Goal: Task Accomplishment & Management: Use online tool/utility

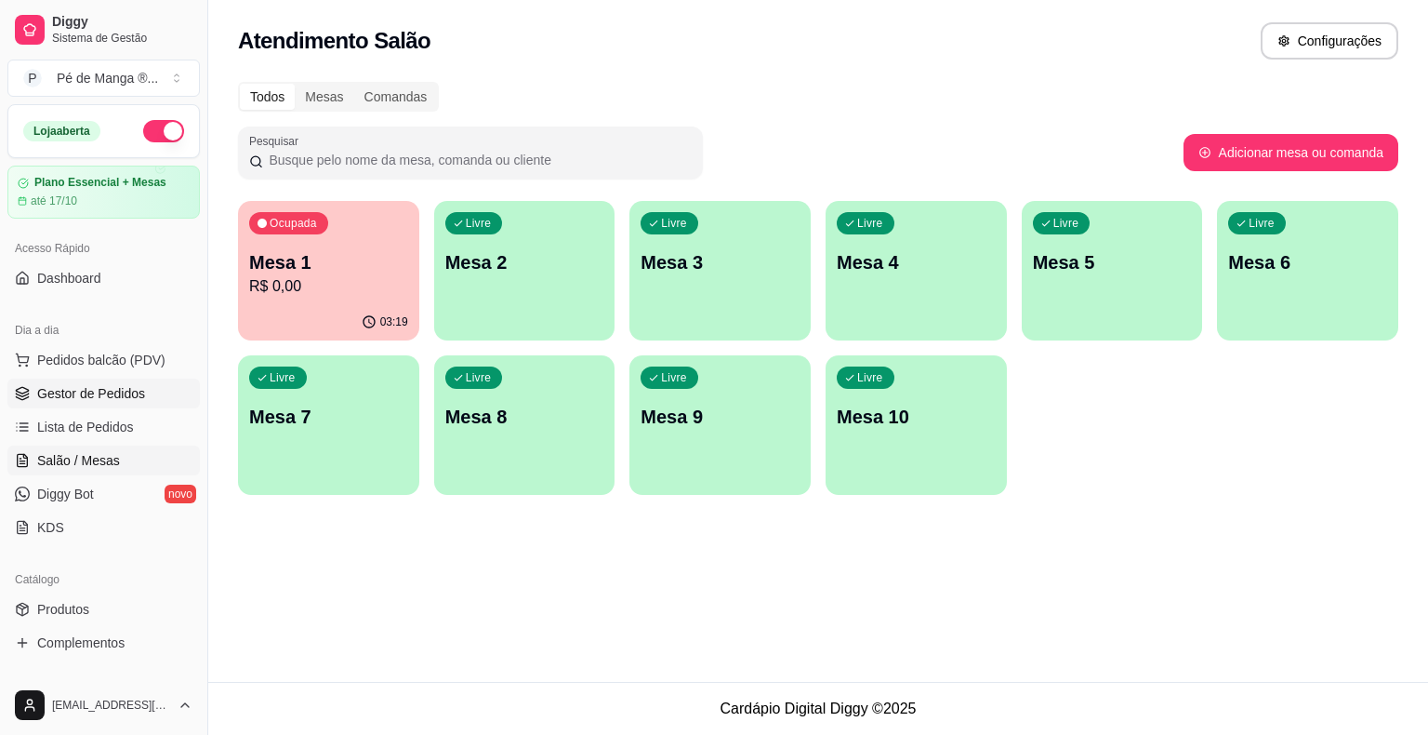
click at [115, 392] on span "Gestor de Pedidos" at bounding box center [91, 393] width 108 height 19
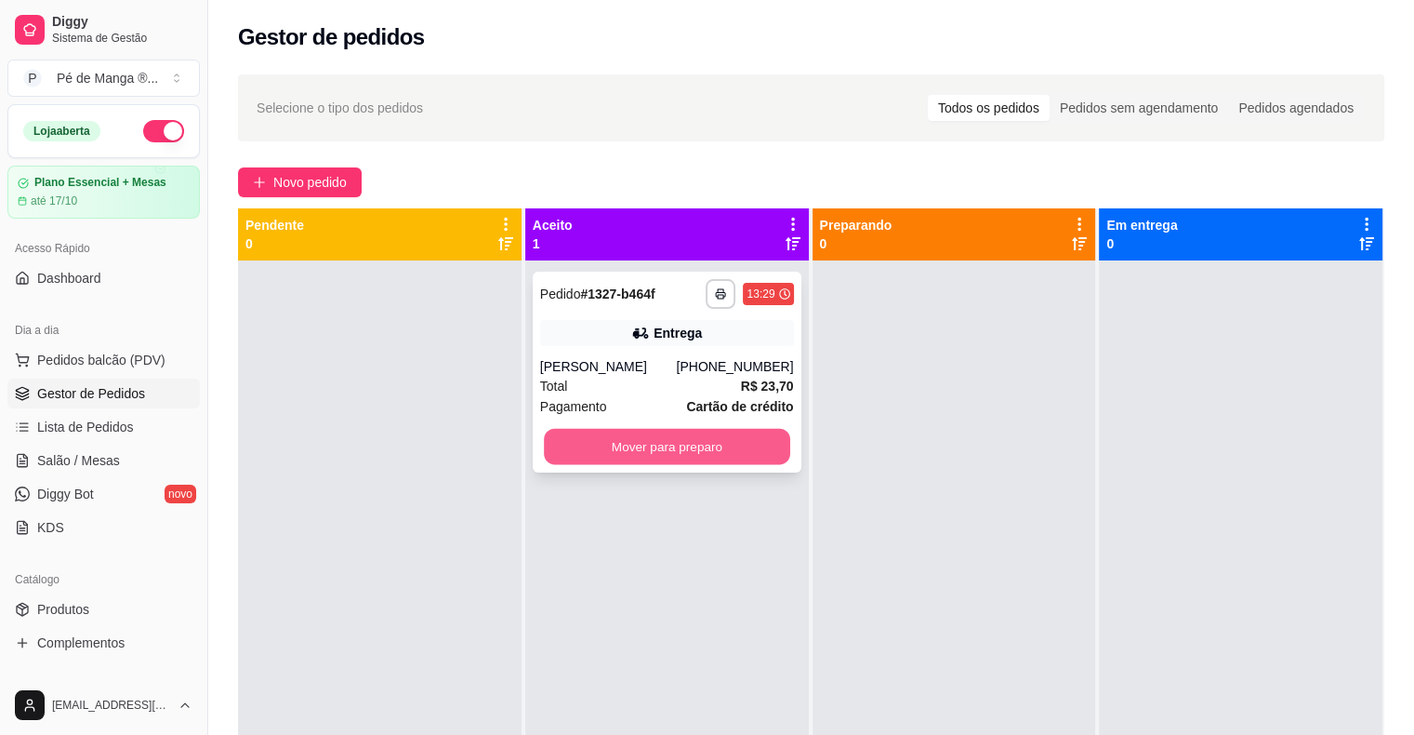
click at [675, 458] on button "Mover para preparo" at bounding box center [667, 447] width 246 height 36
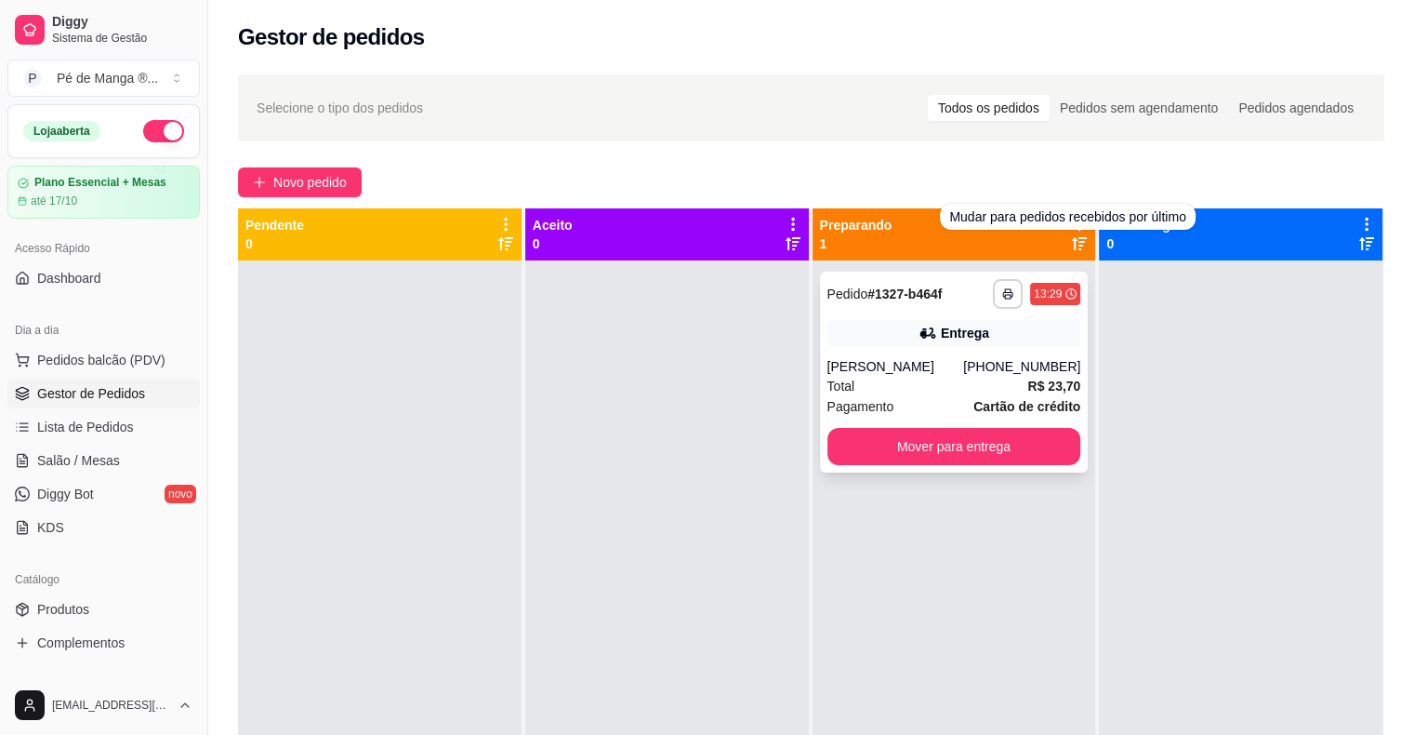
click at [883, 376] on div "Total R$ 23,70" at bounding box center [955, 386] width 254 height 20
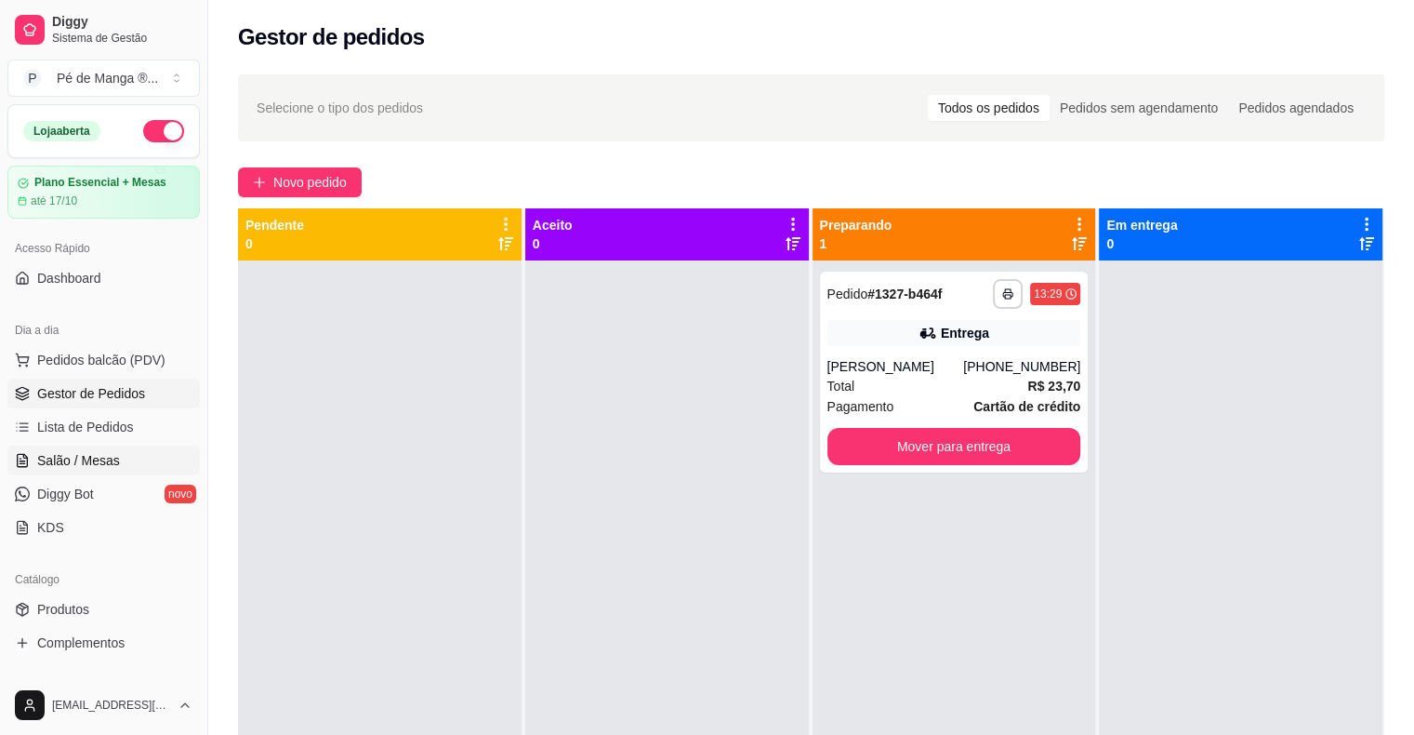
click at [131, 467] on link "Salão / Mesas" at bounding box center [103, 460] width 192 height 30
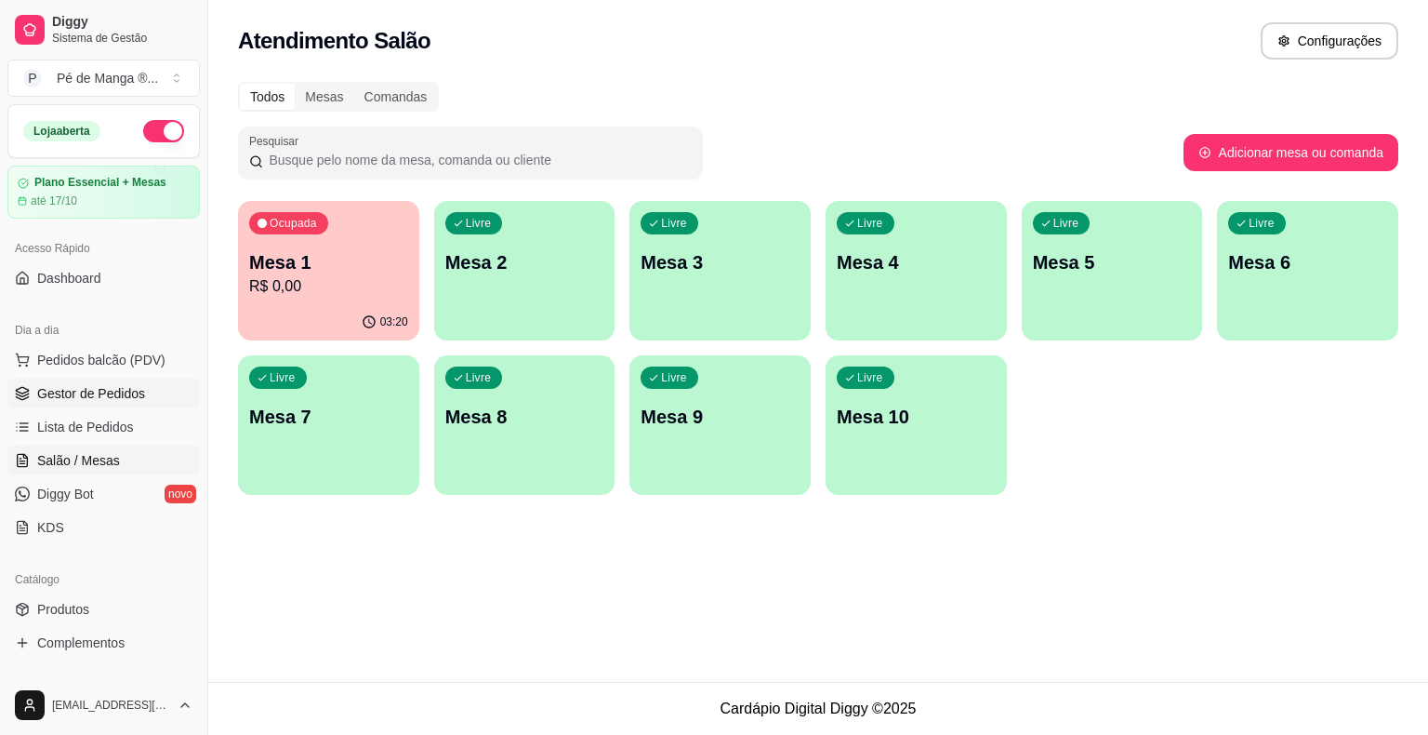
click at [92, 393] on span "Gestor de Pedidos" at bounding box center [91, 393] width 108 height 19
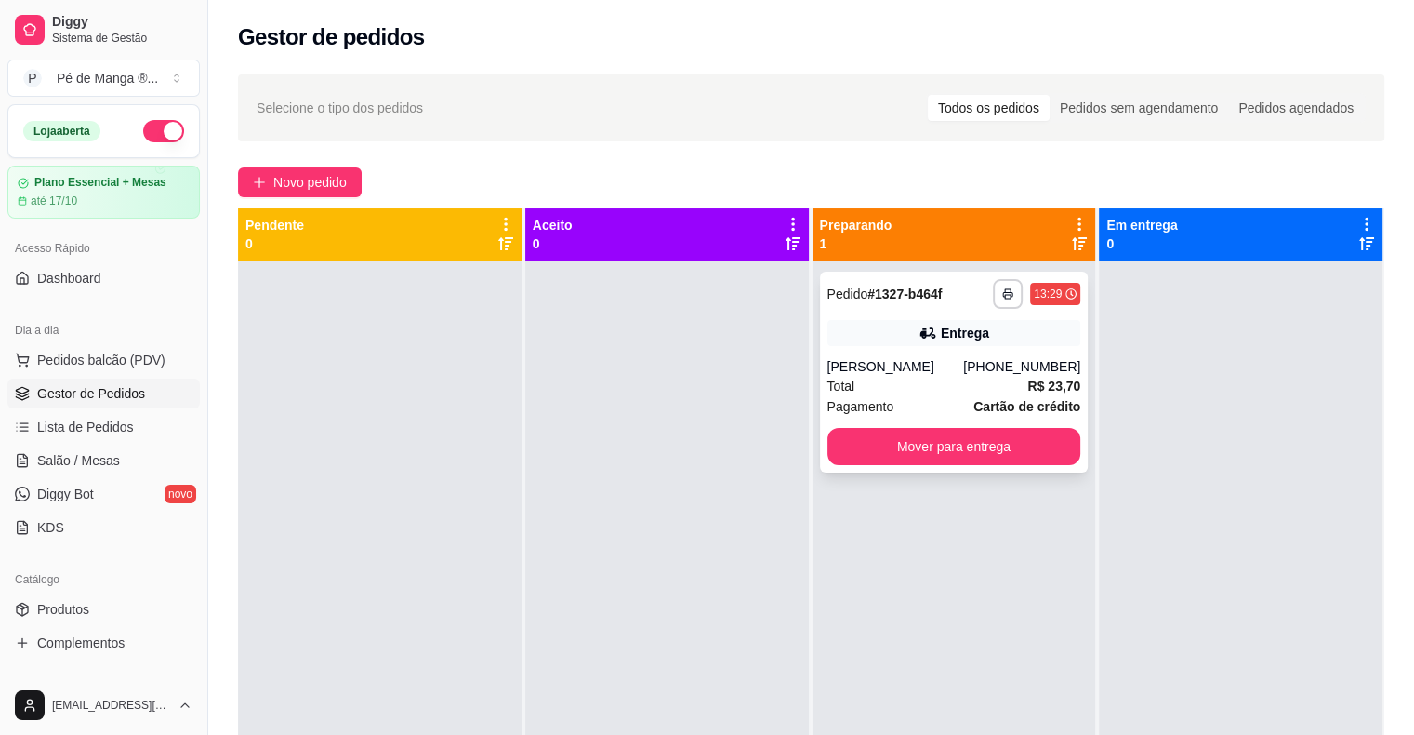
click at [901, 362] on div "[PERSON_NAME]" at bounding box center [896, 366] width 137 height 19
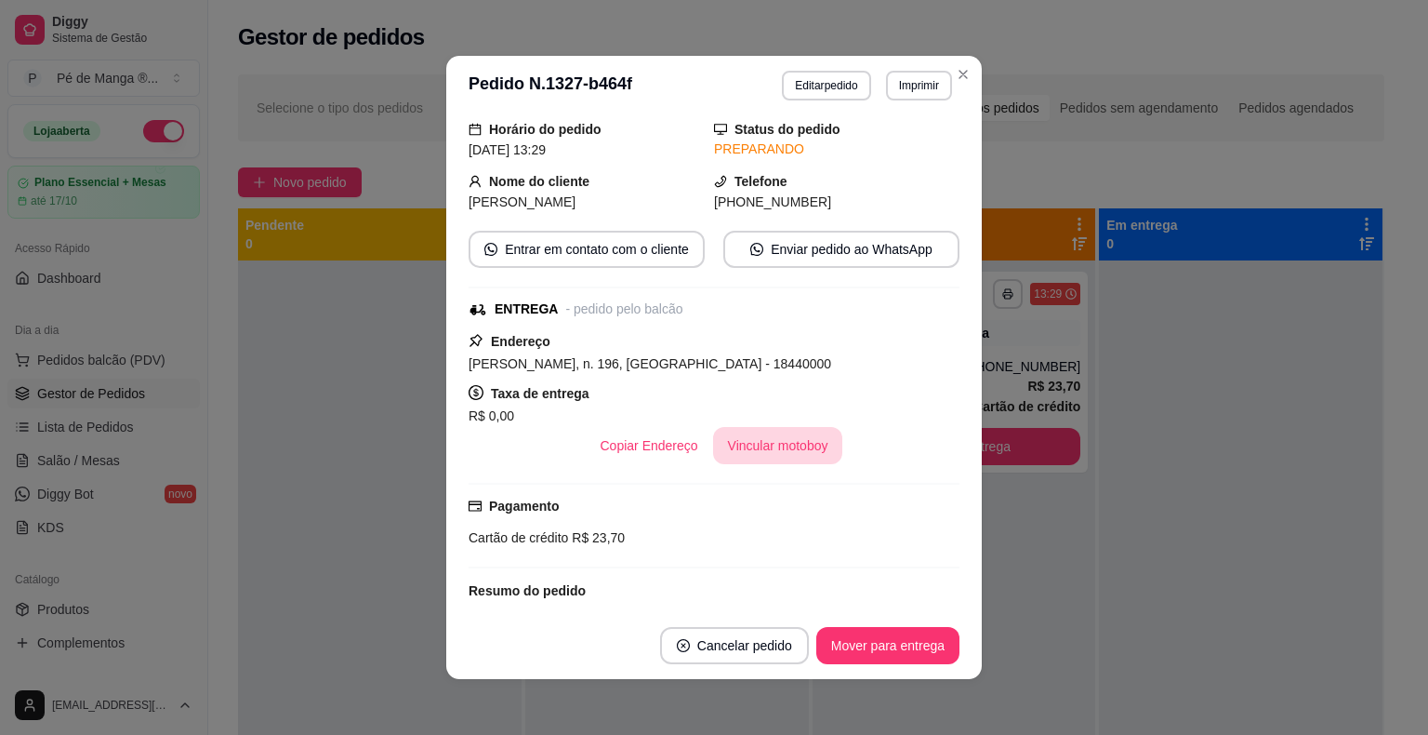
scroll to position [93, 0]
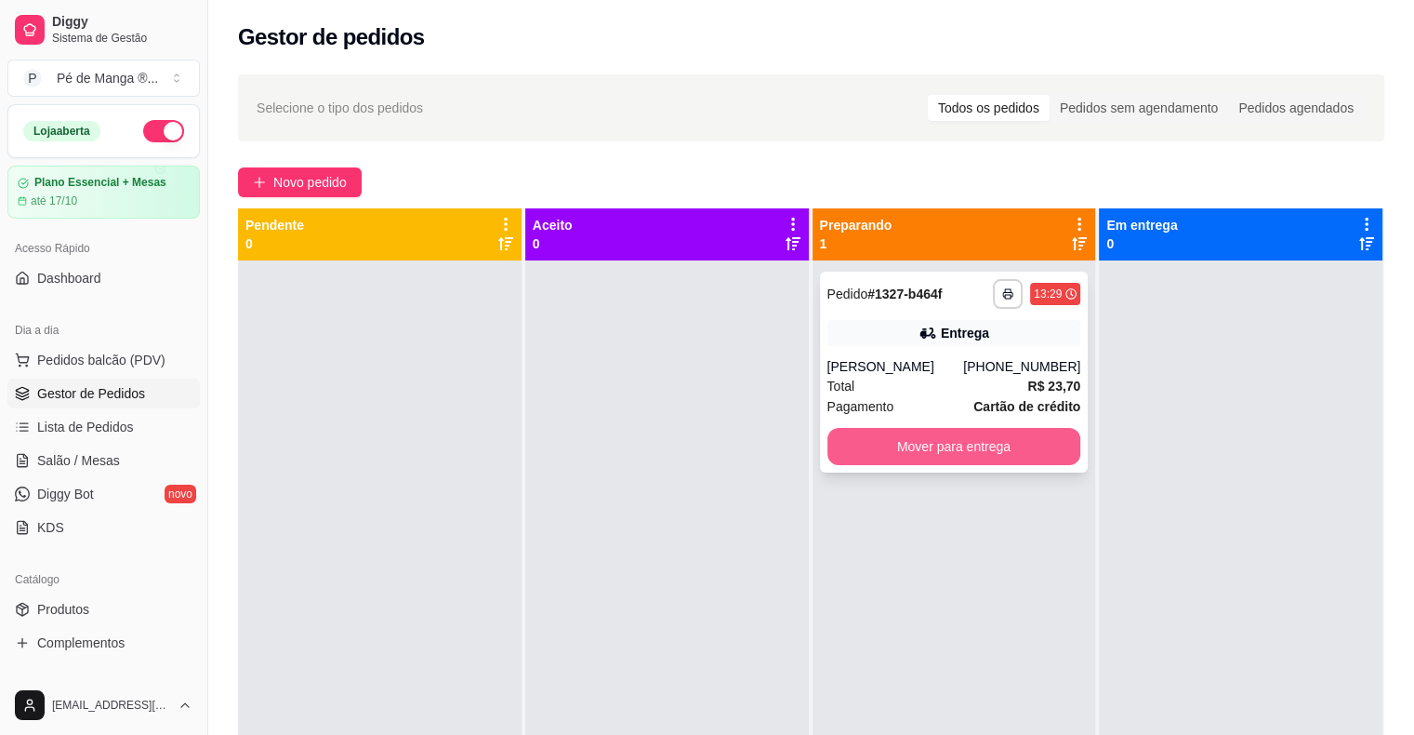
click at [1012, 431] on button "Mover para entrega" at bounding box center [955, 446] width 254 height 37
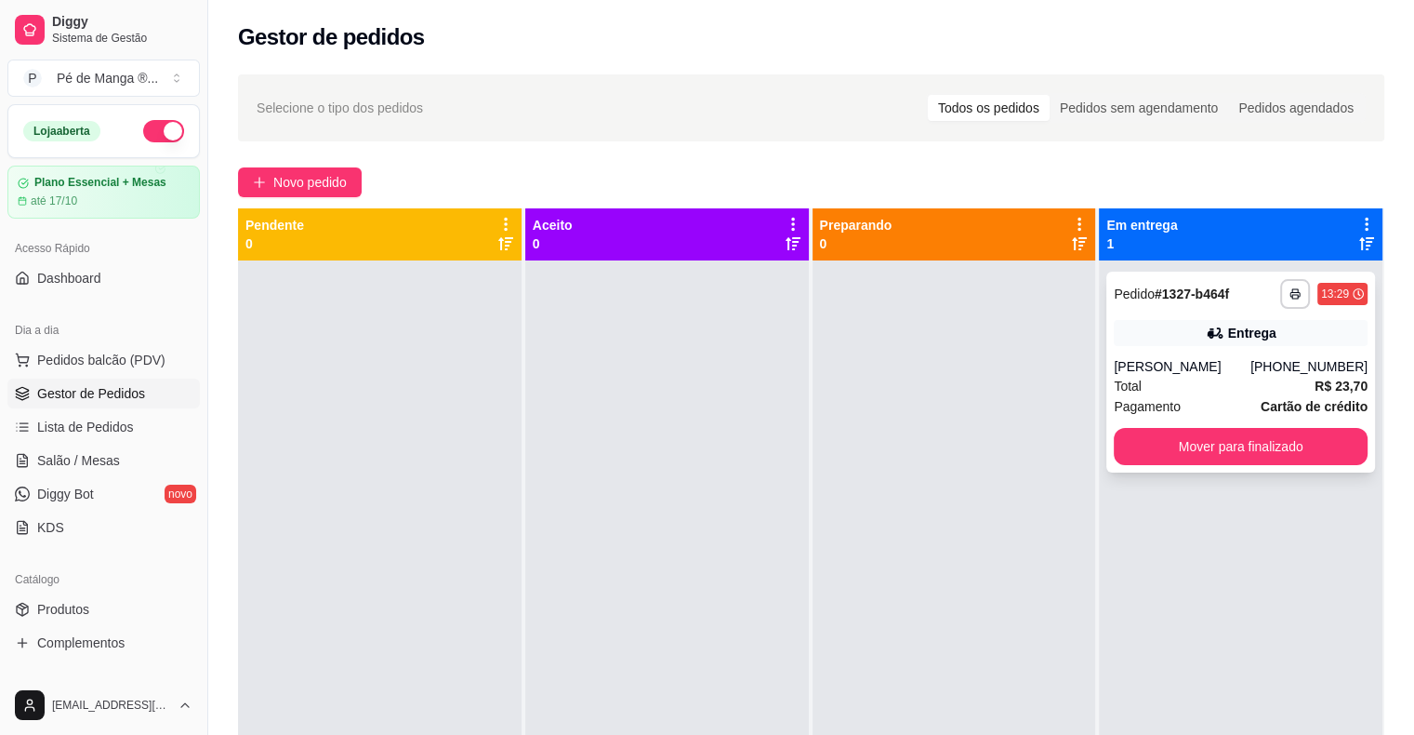
click at [1181, 360] on div "[PERSON_NAME]" at bounding box center [1182, 366] width 137 height 19
click at [65, 463] on span "Salão / Mesas" at bounding box center [78, 460] width 83 height 19
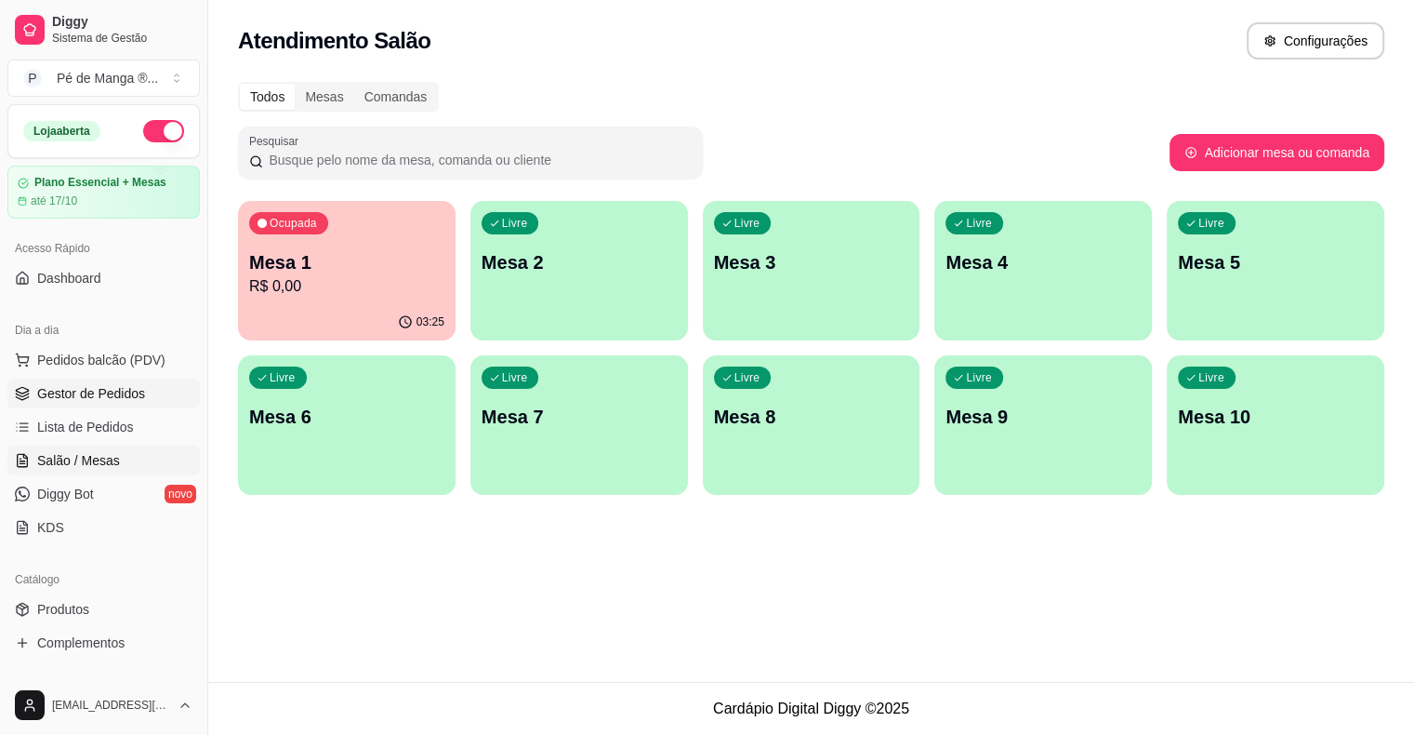
click at [113, 397] on span "Gestor de Pedidos" at bounding box center [91, 393] width 108 height 19
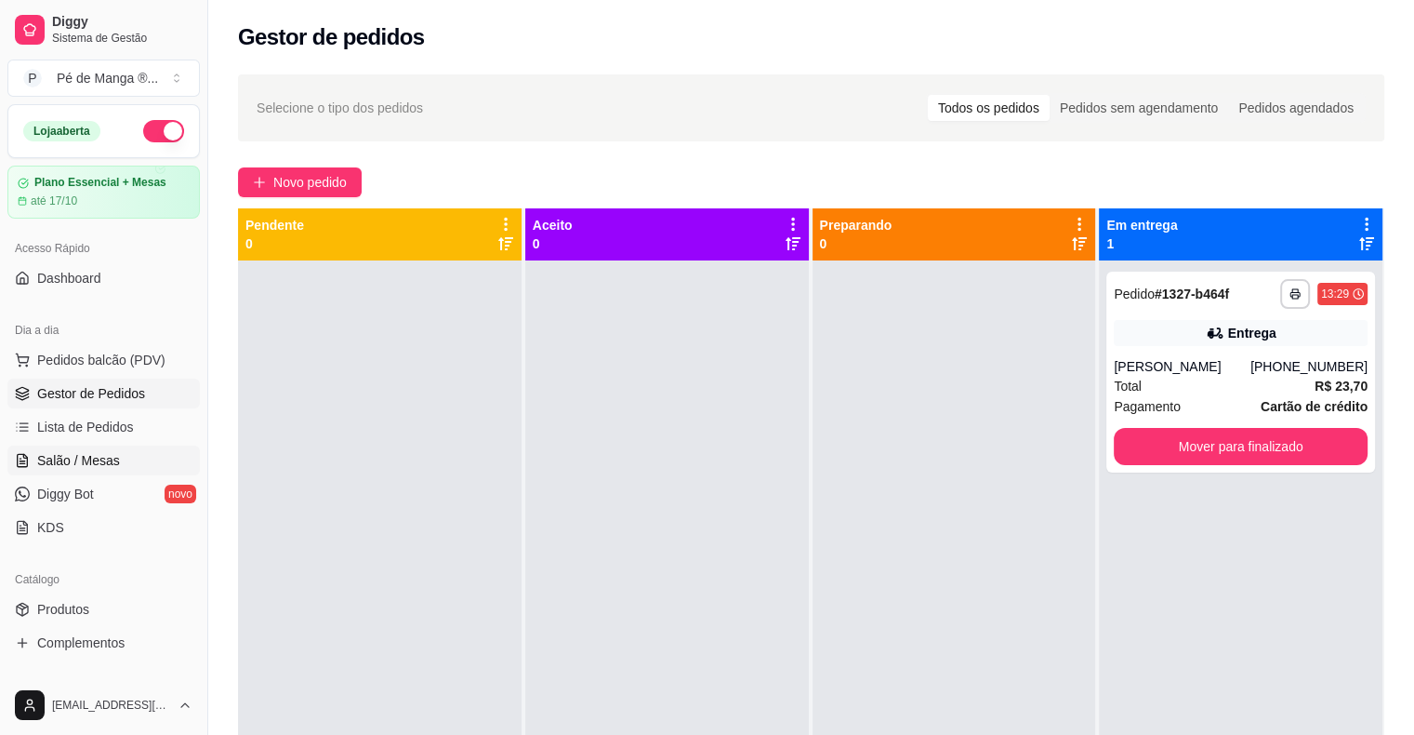
click at [143, 457] on link "Salão / Mesas" at bounding box center [103, 460] width 192 height 30
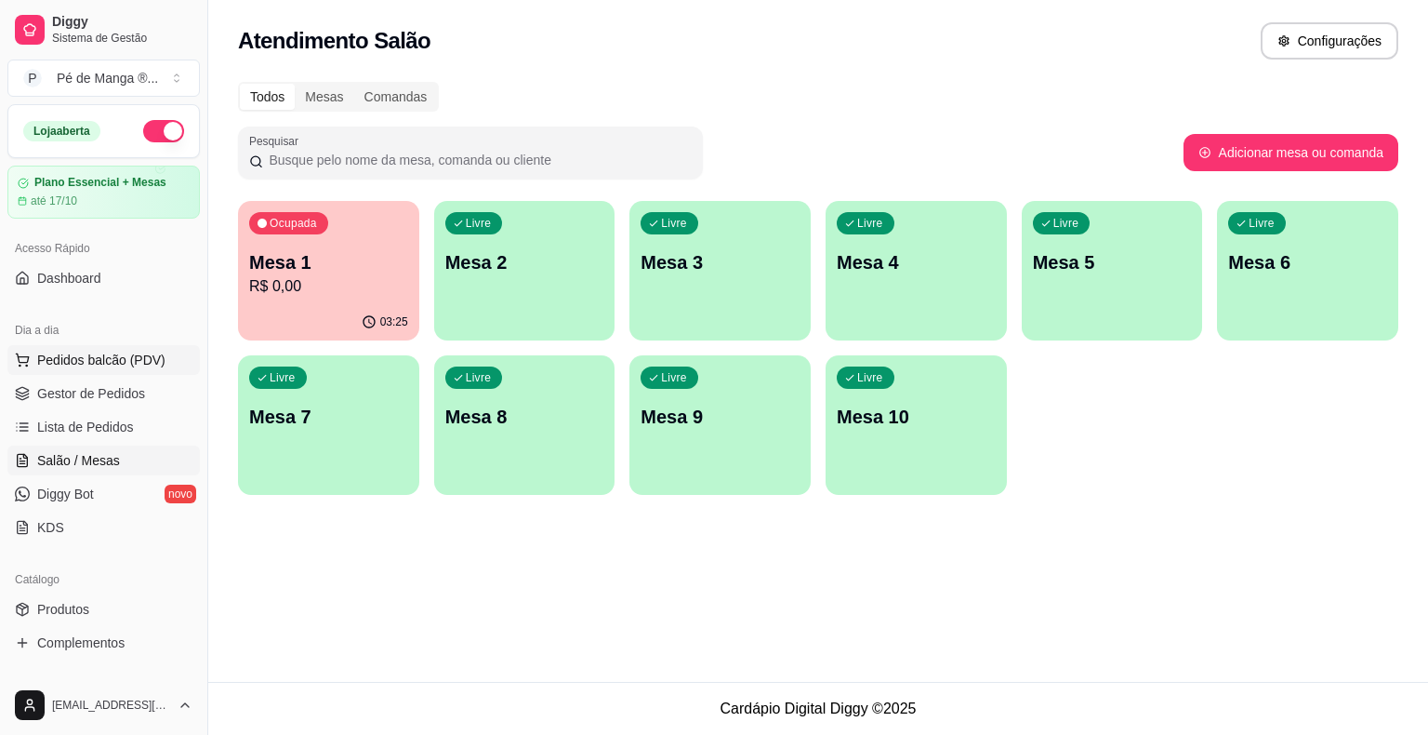
click at [116, 367] on span "Pedidos balcão (PDV)" at bounding box center [101, 360] width 128 height 19
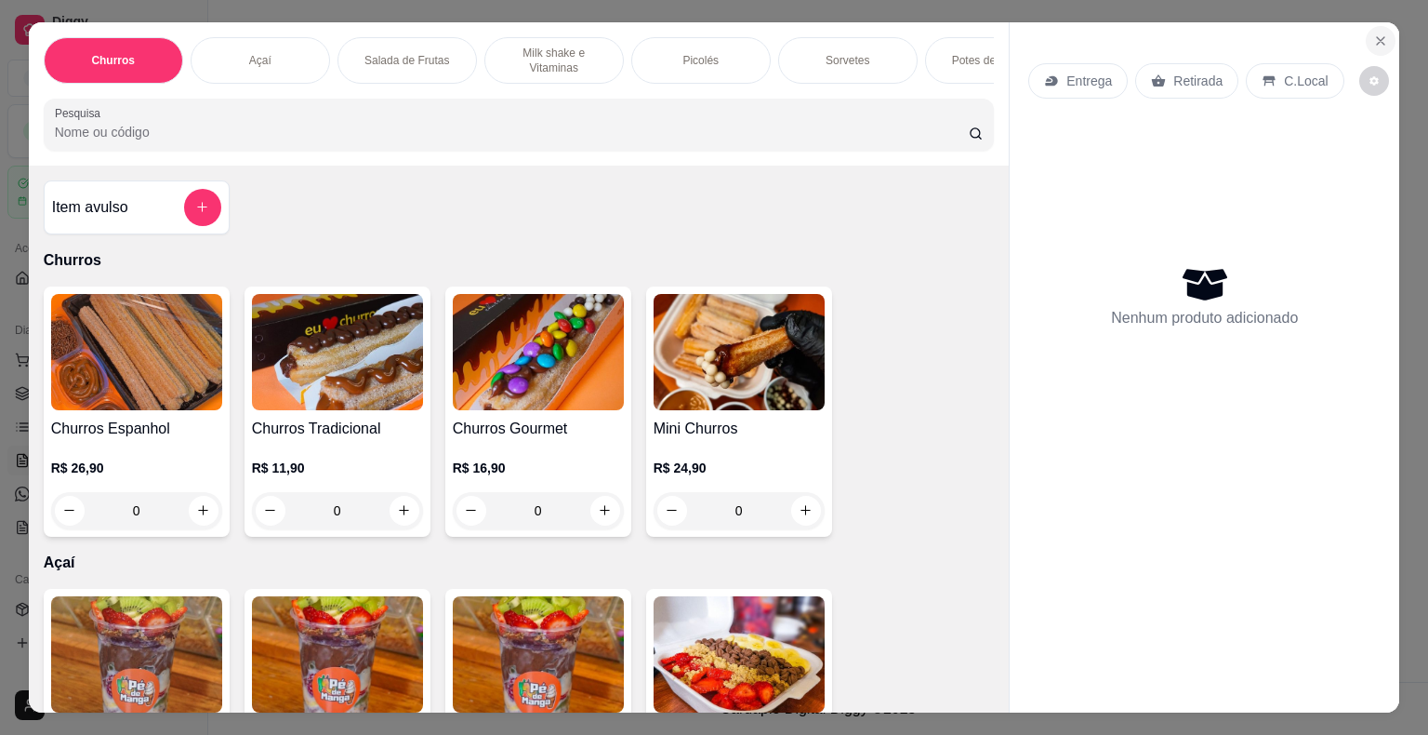
click at [1377, 37] on icon "Close" at bounding box center [1380, 40] width 7 height 7
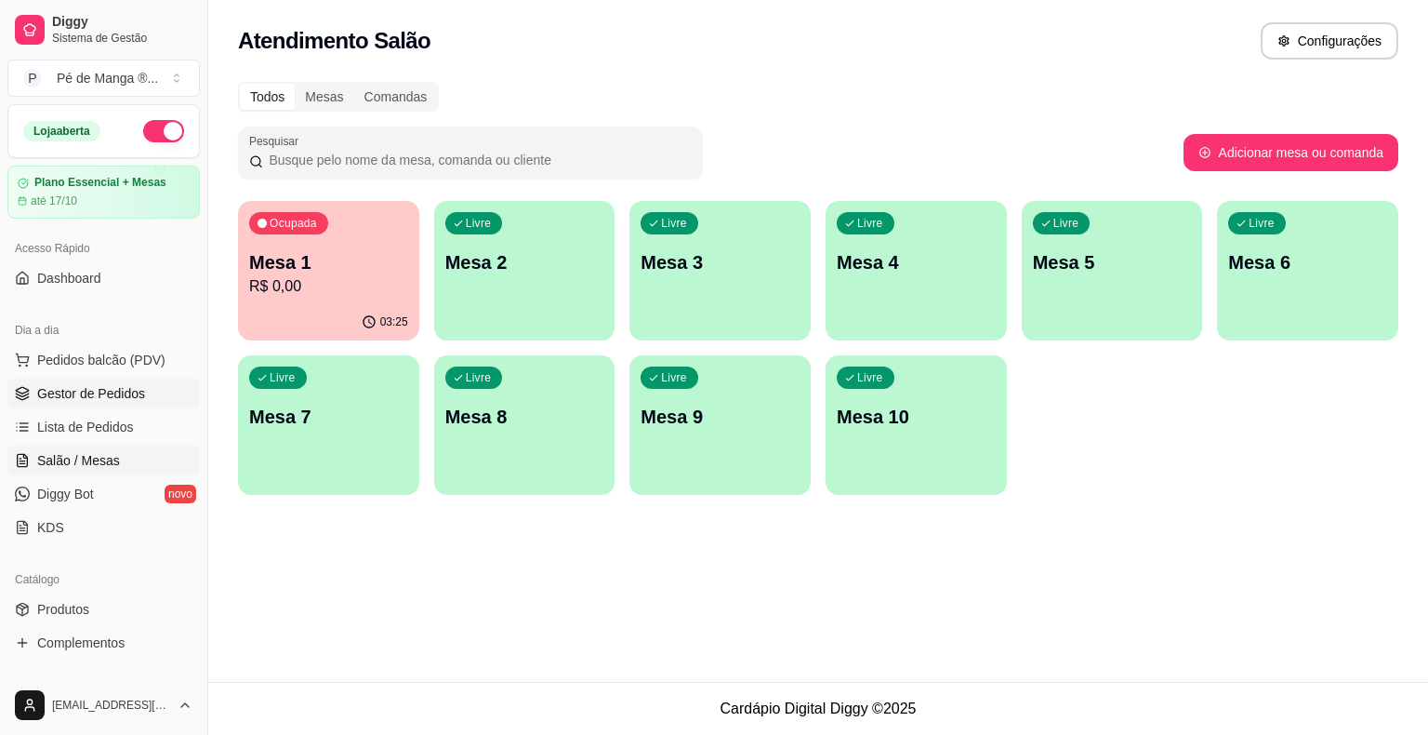
click at [94, 397] on span "Gestor de Pedidos" at bounding box center [91, 393] width 108 height 19
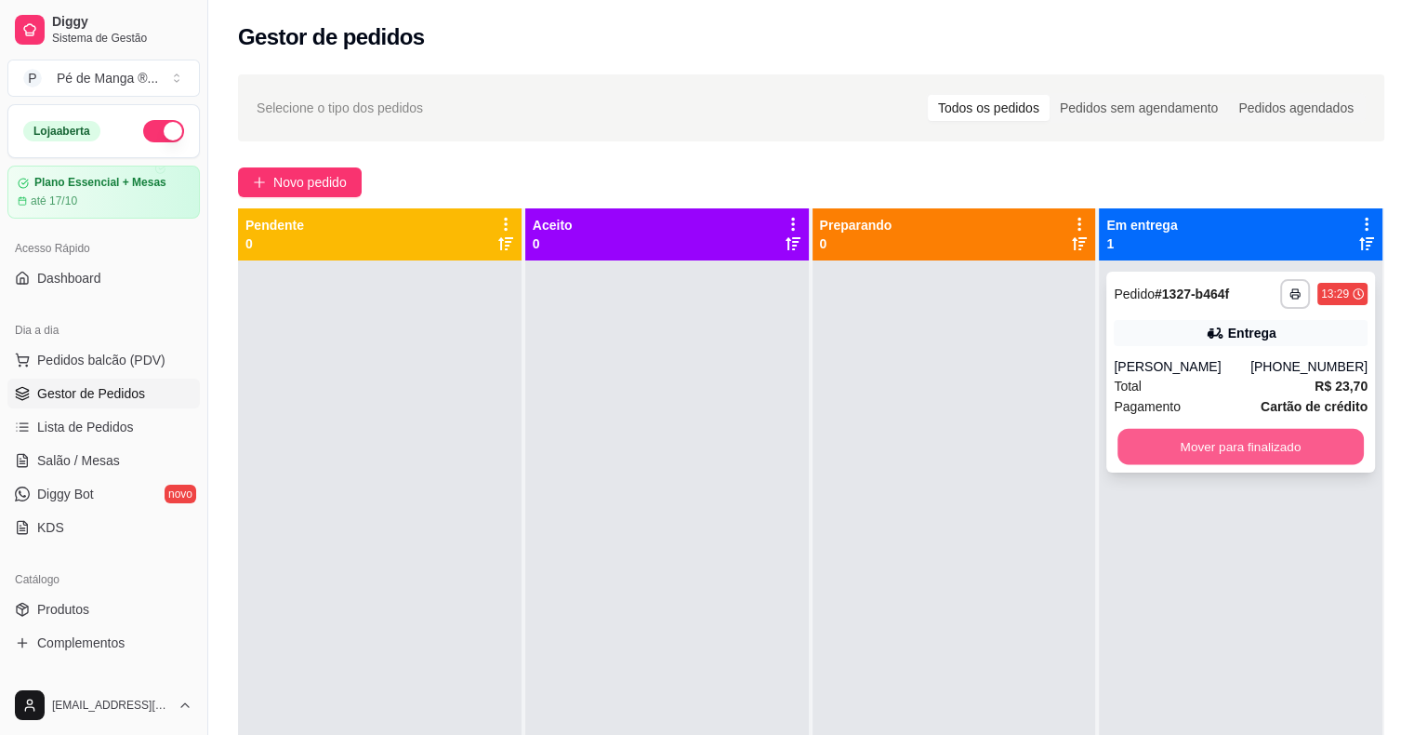
click at [1276, 449] on button "Mover para finalizado" at bounding box center [1241, 447] width 246 height 36
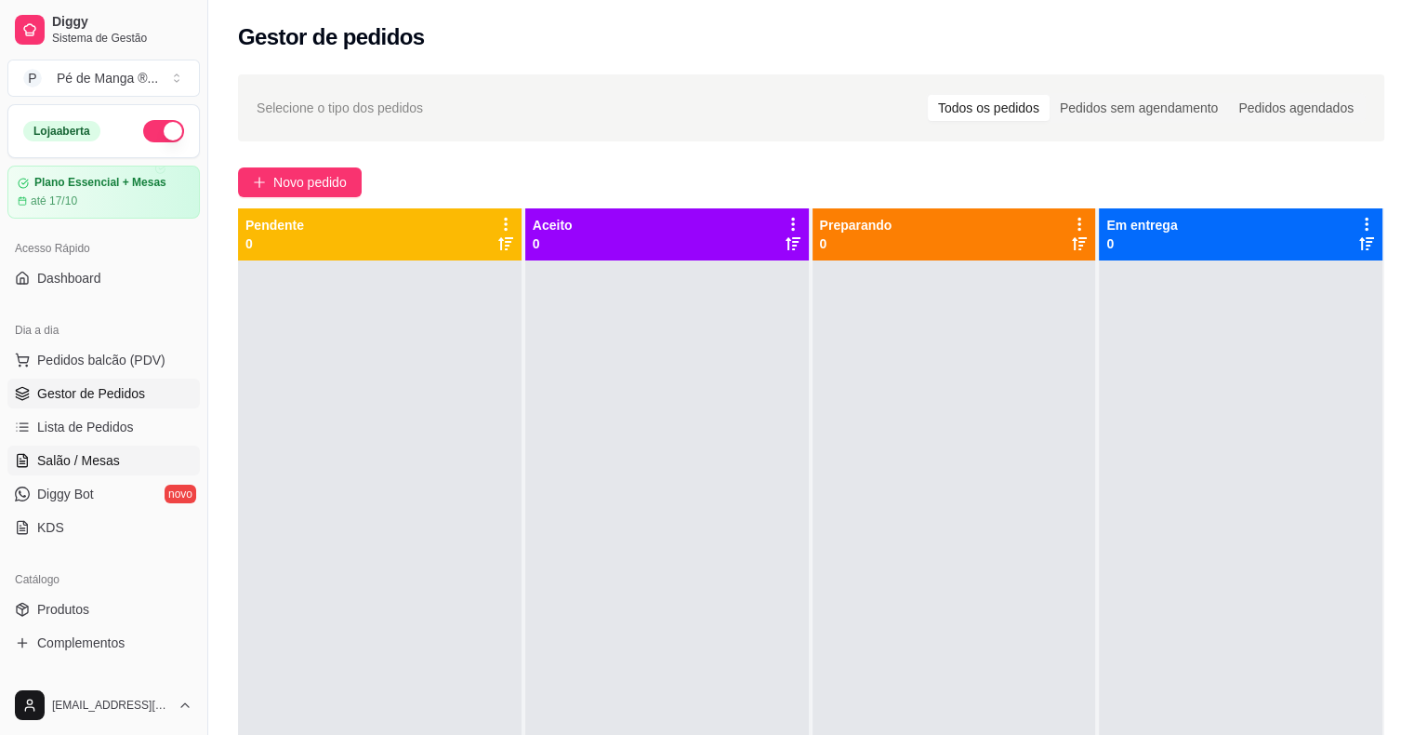
click at [161, 458] on link "Salão / Mesas" at bounding box center [103, 460] width 192 height 30
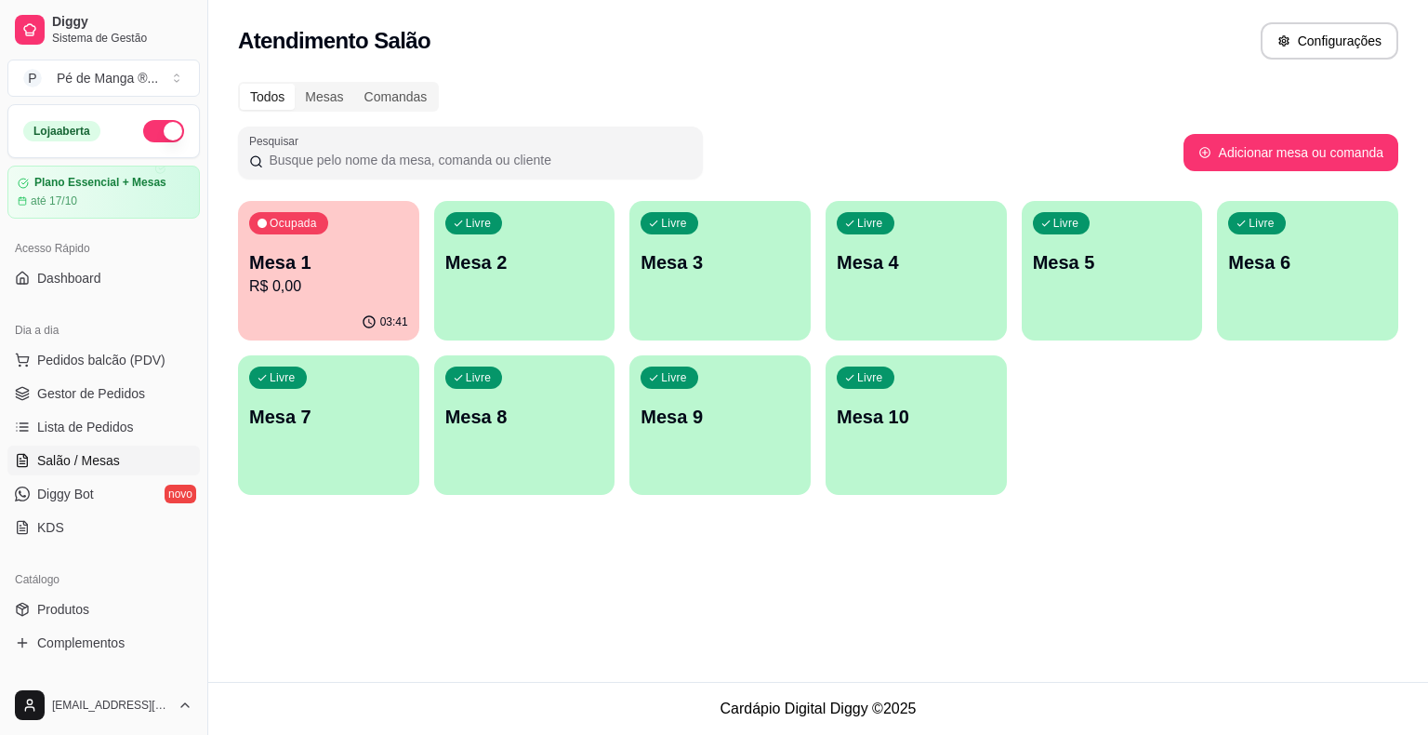
click at [342, 306] on button "Ocupada Mesa 1 R$ 0,00 03:41" at bounding box center [328, 270] width 181 height 139
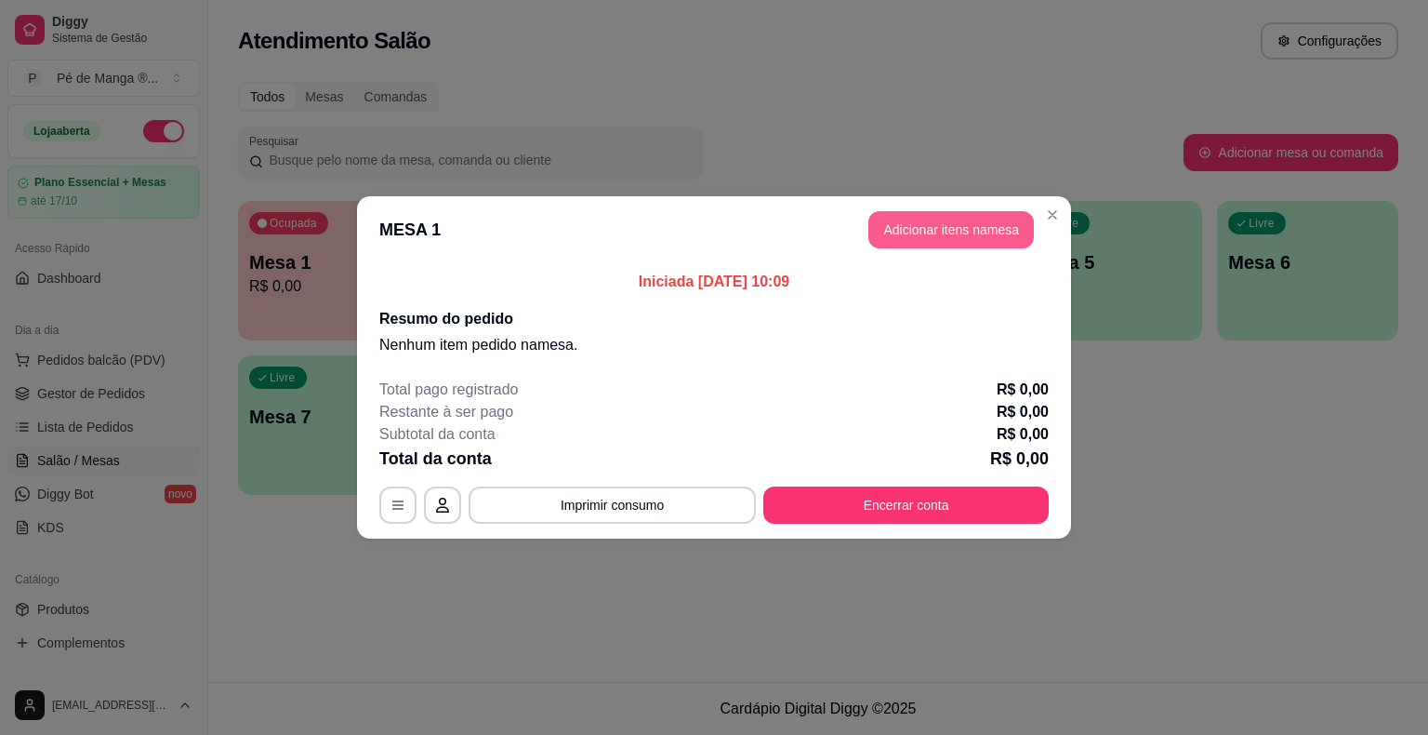
click at [941, 232] on button "Adicionar itens na mesa" at bounding box center [952, 229] width 166 height 37
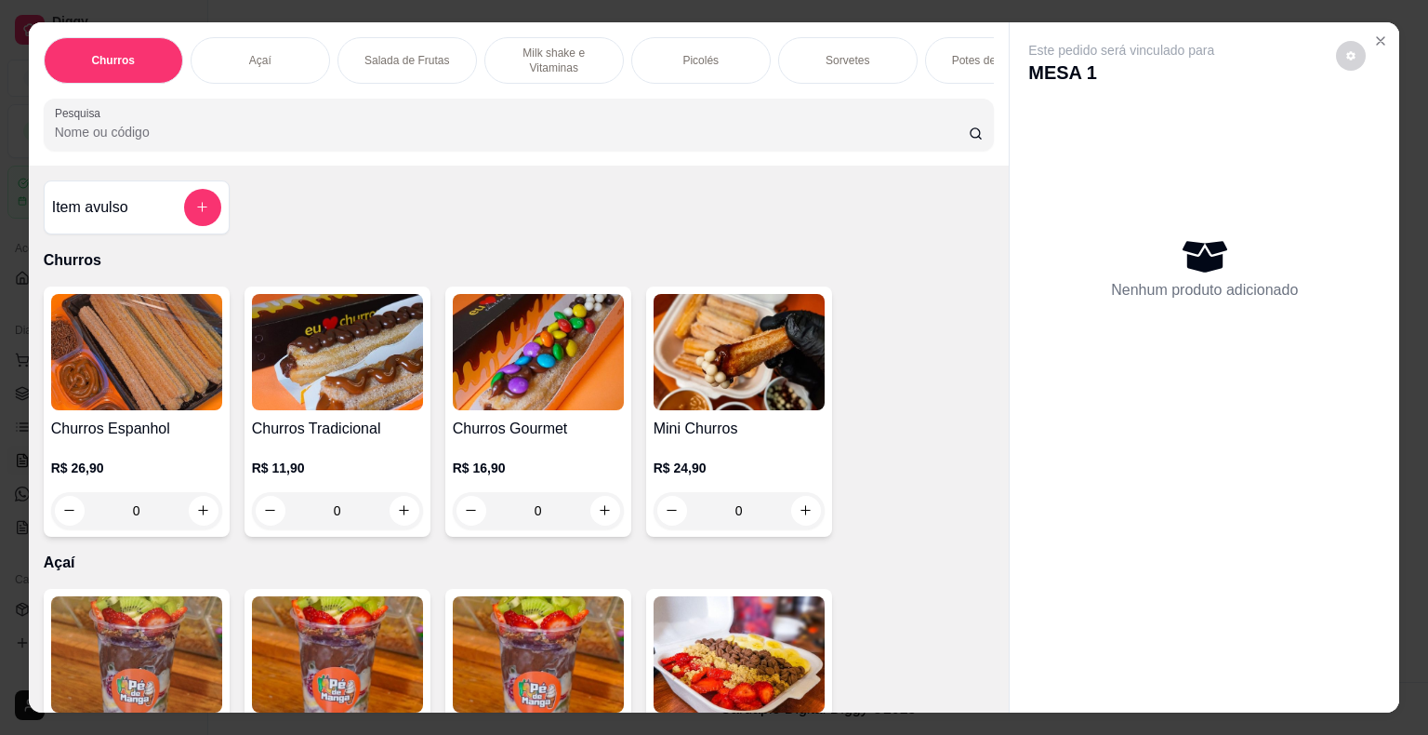
click at [702, 53] on p "Picolés" at bounding box center [701, 60] width 36 height 15
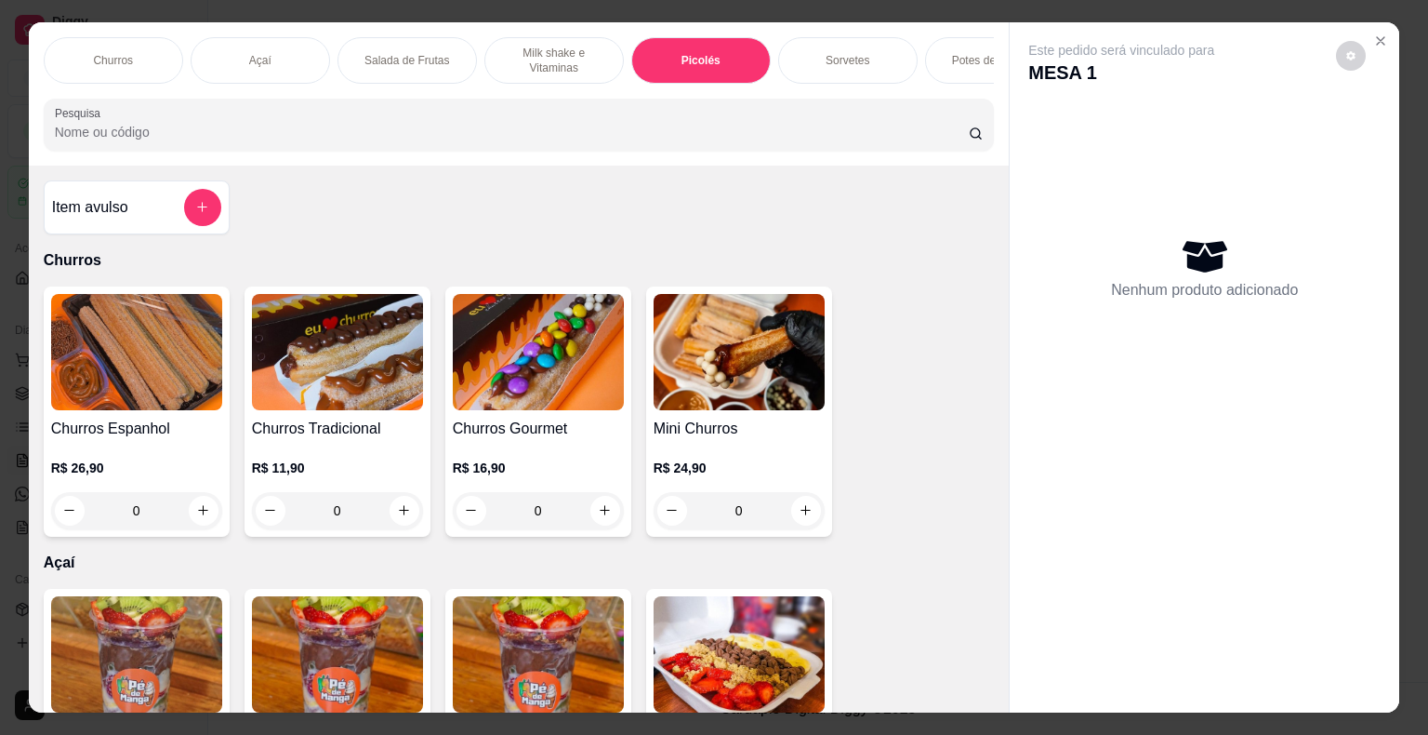
scroll to position [45, 0]
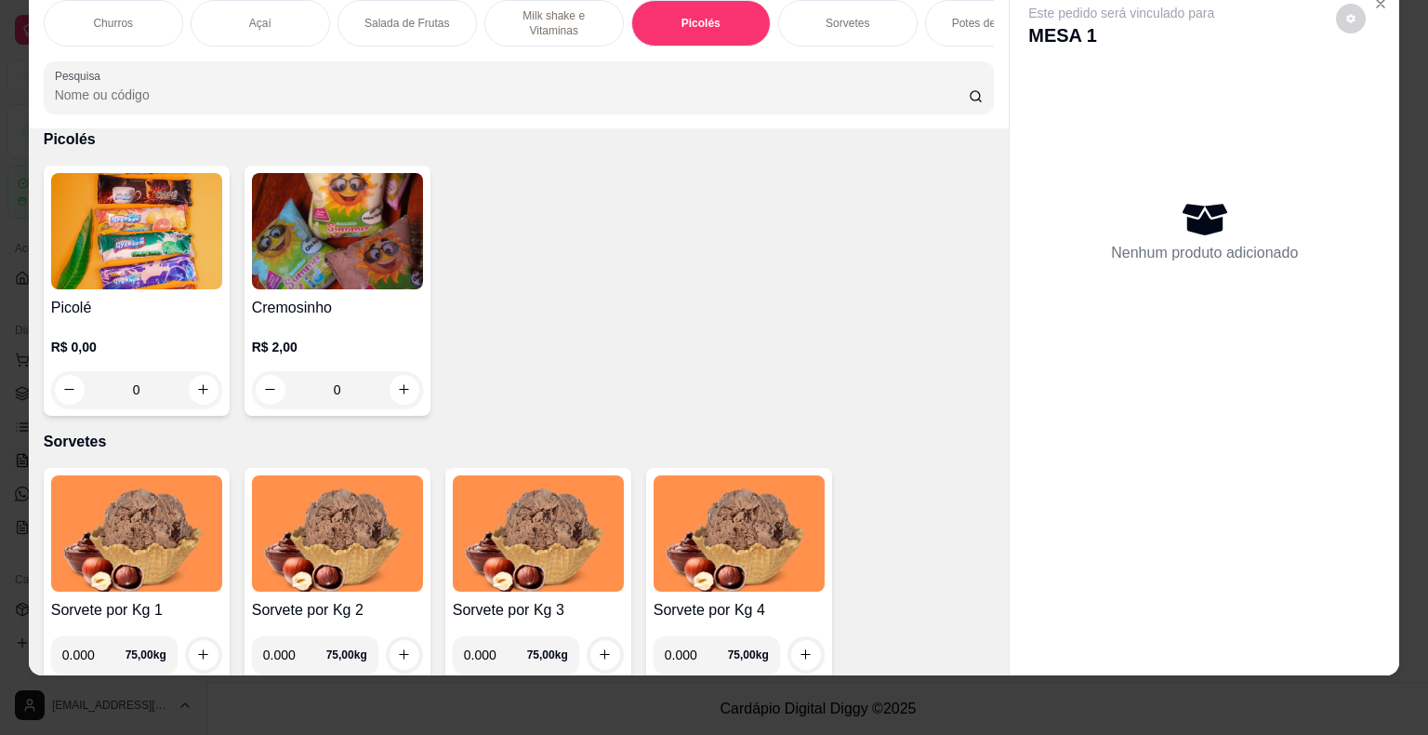
click at [182, 386] on div "0" at bounding box center [136, 389] width 171 height 37
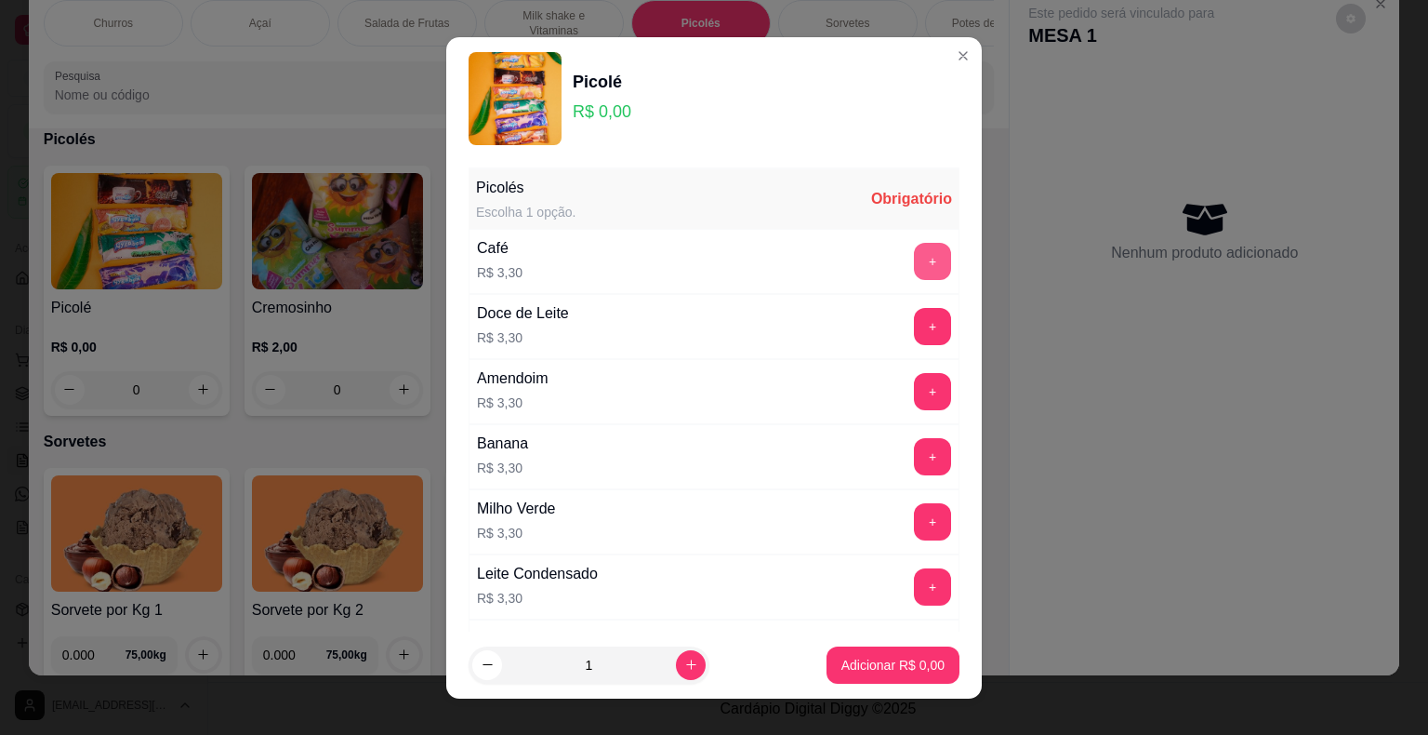
click at [914, 258] on button "+" at bounding box center [932, 261] width 37 height 37
click at [883, 651] on button "Adicionar R$ 3,30" at bounding box center [893, 664] width 129 height 36
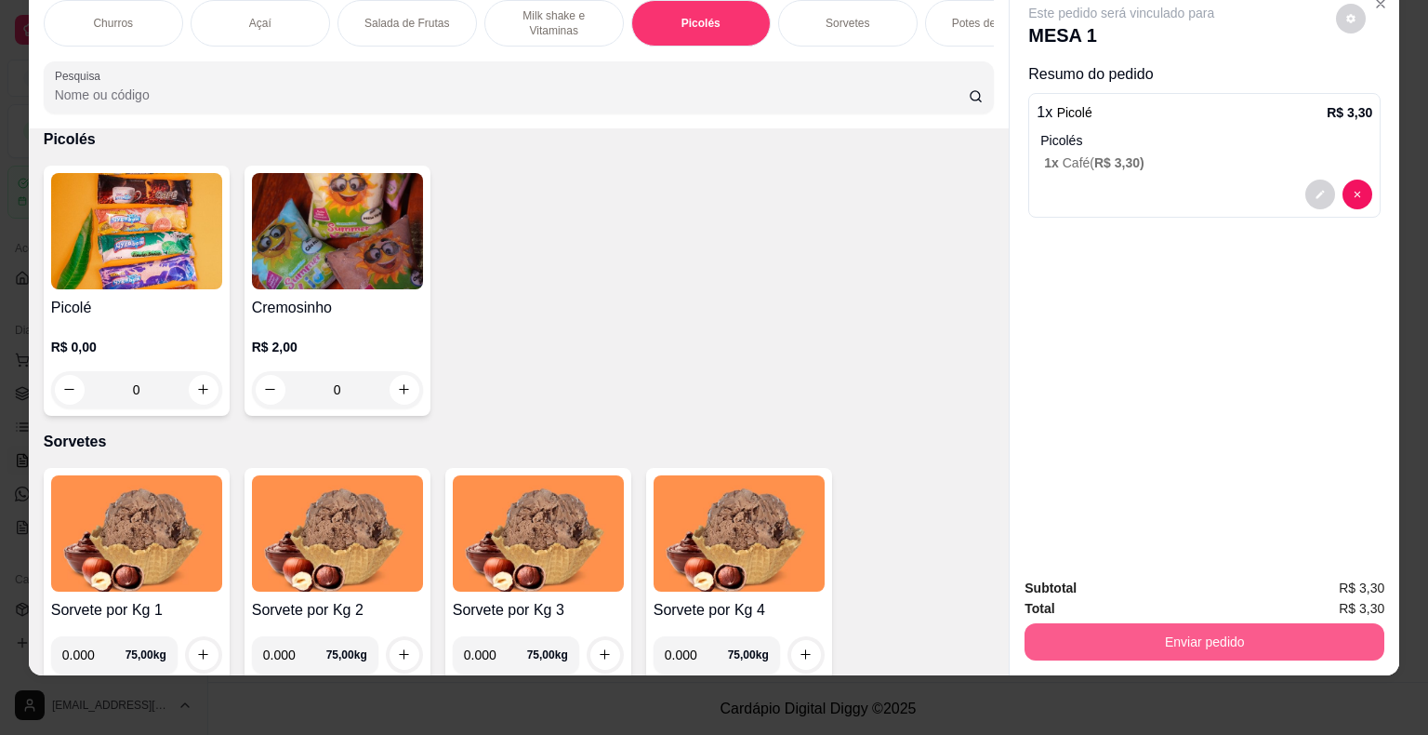
click at [1281, 630] on button "Enviar pedido" at bounding box center [1205, 641] width 360 height 37
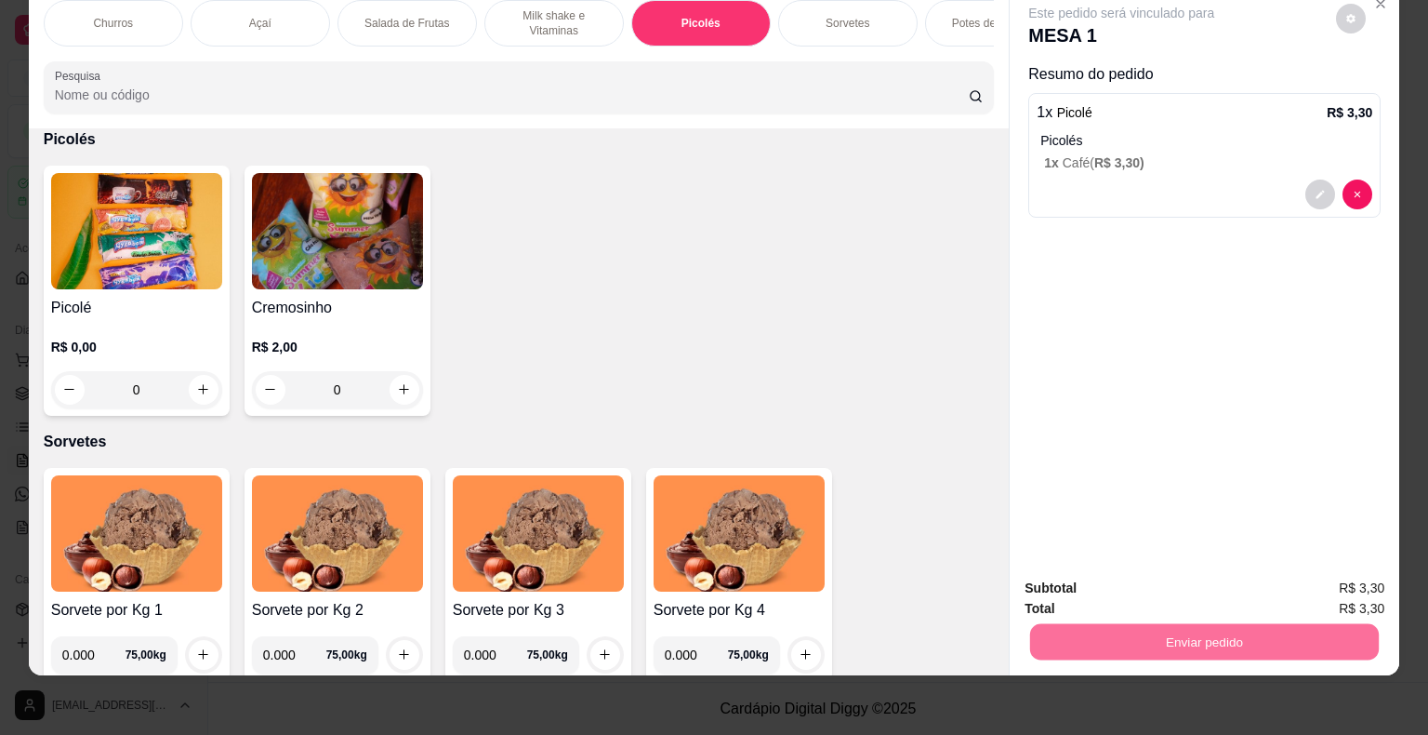
click at [1179, 576] on button "Registrar cliente" at bounding box center [1211, 581] width 123 height 35
click at [1188, 625] on button "Enviar pedido" at bounding box center [1204, 642] width 349 height 36
click at [1276, 433] on div "Este pedido será vinculado para MESA 1 Resumo do pedido 1 x Picolé R$ 3,30 Pico…" at bounding box center [1205, 274] width 390 height 578
click at [1082, 624] on button "Enviar pedido" at bounding box center [1204, 642] width 349 height 36
click at [1343, 568] on button "Enviar pedido" at bounding box center [1336, 581] width 102 height 34
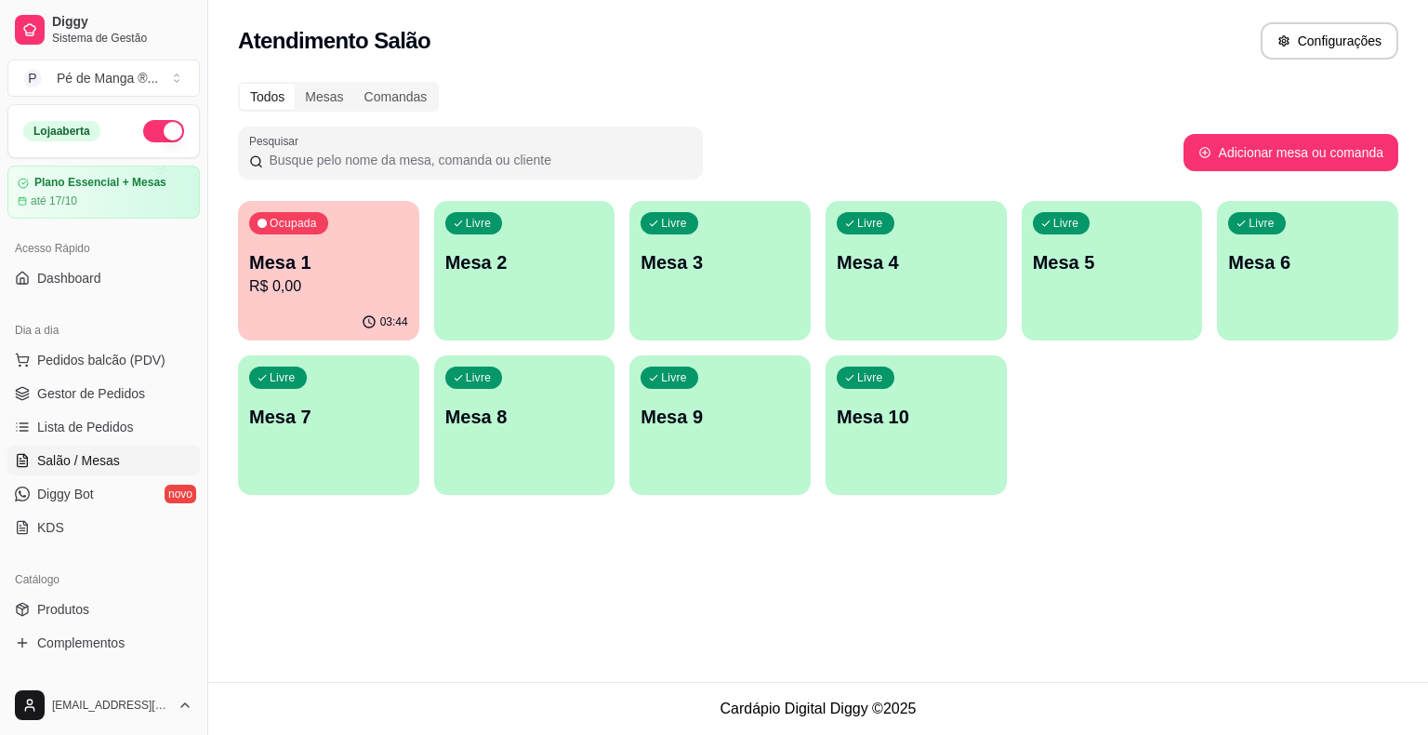
click at [544, 219] on div "Livre Mesa 2" at bounding box center [524, 259] width 181 height 117
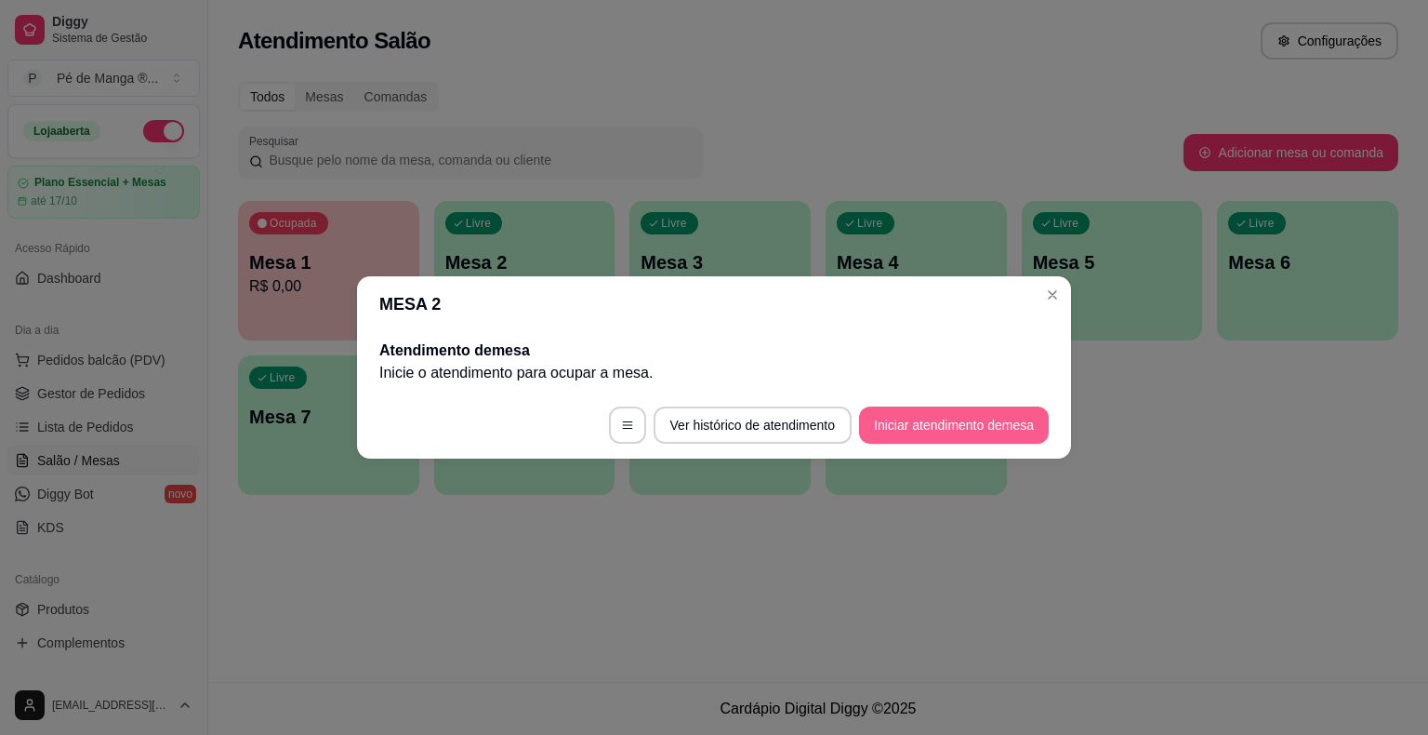
click at [929, 416] on button "Iniciar atendimento de mesa" at bounding box center [954, 424] width 190 height 37
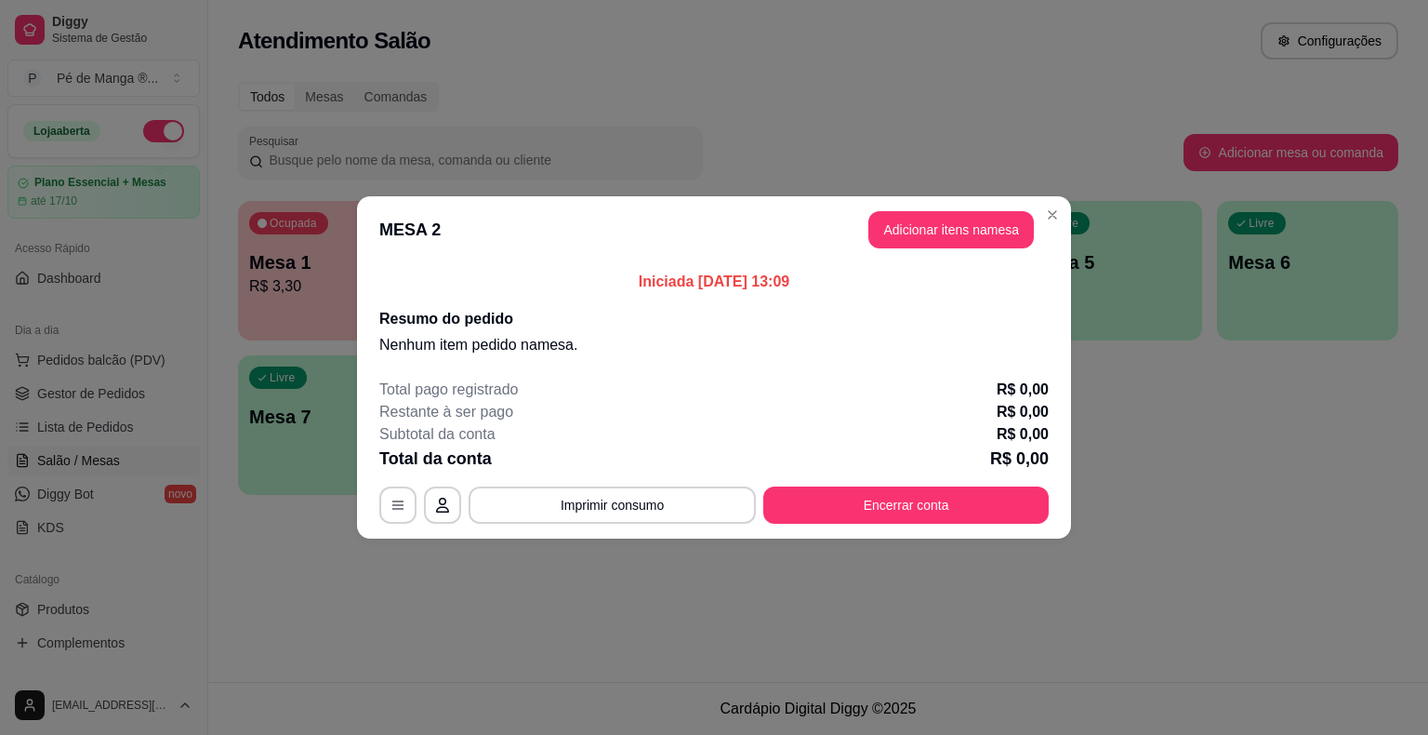
click at [945, 250] on header "MESA 2 Adicionar itens na mesa" at bounding box center [714, 229] width 714 height 67
click at [946, 236] on button "Adicionar itens na mesa" at bounding box center [951, 230] width 160 height 36
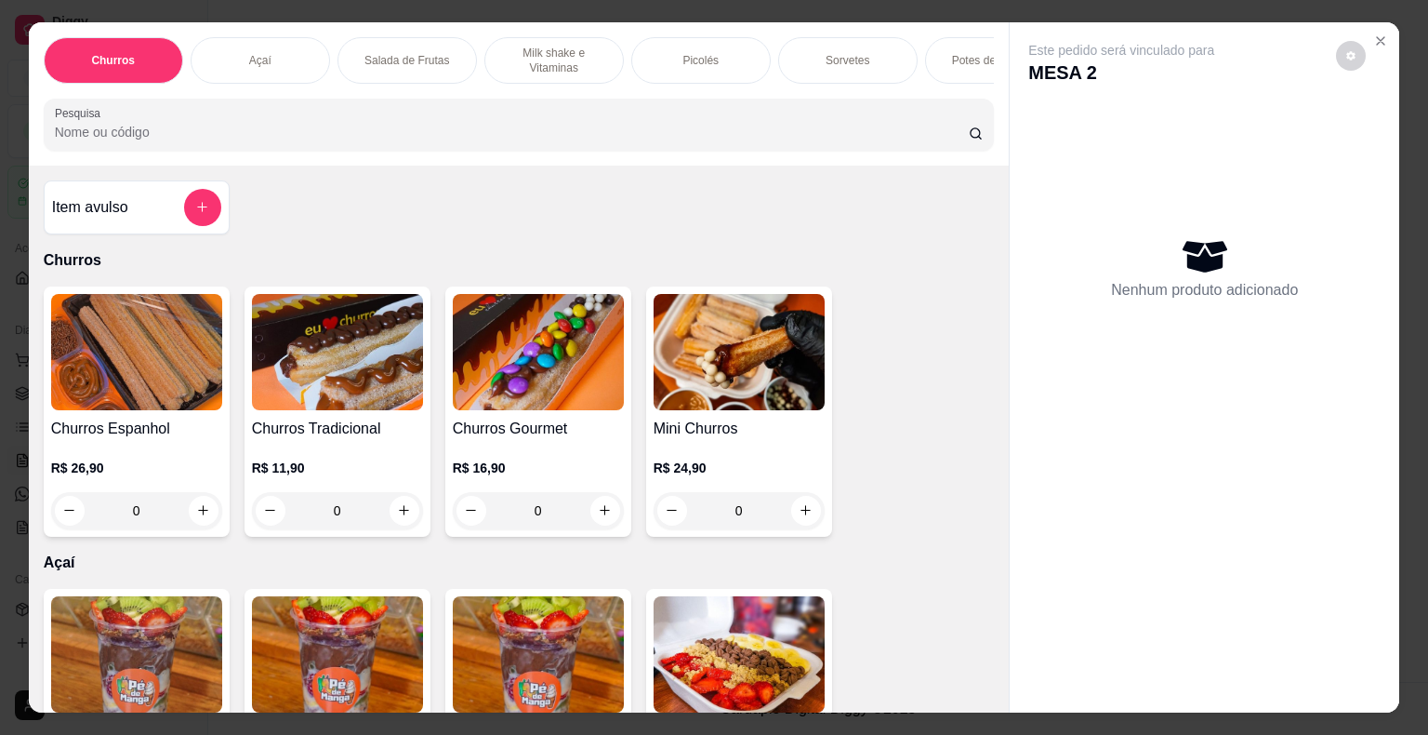
click at [692, 55] on p "Picolés" at bounding box center [701, 60] width 36 height 15
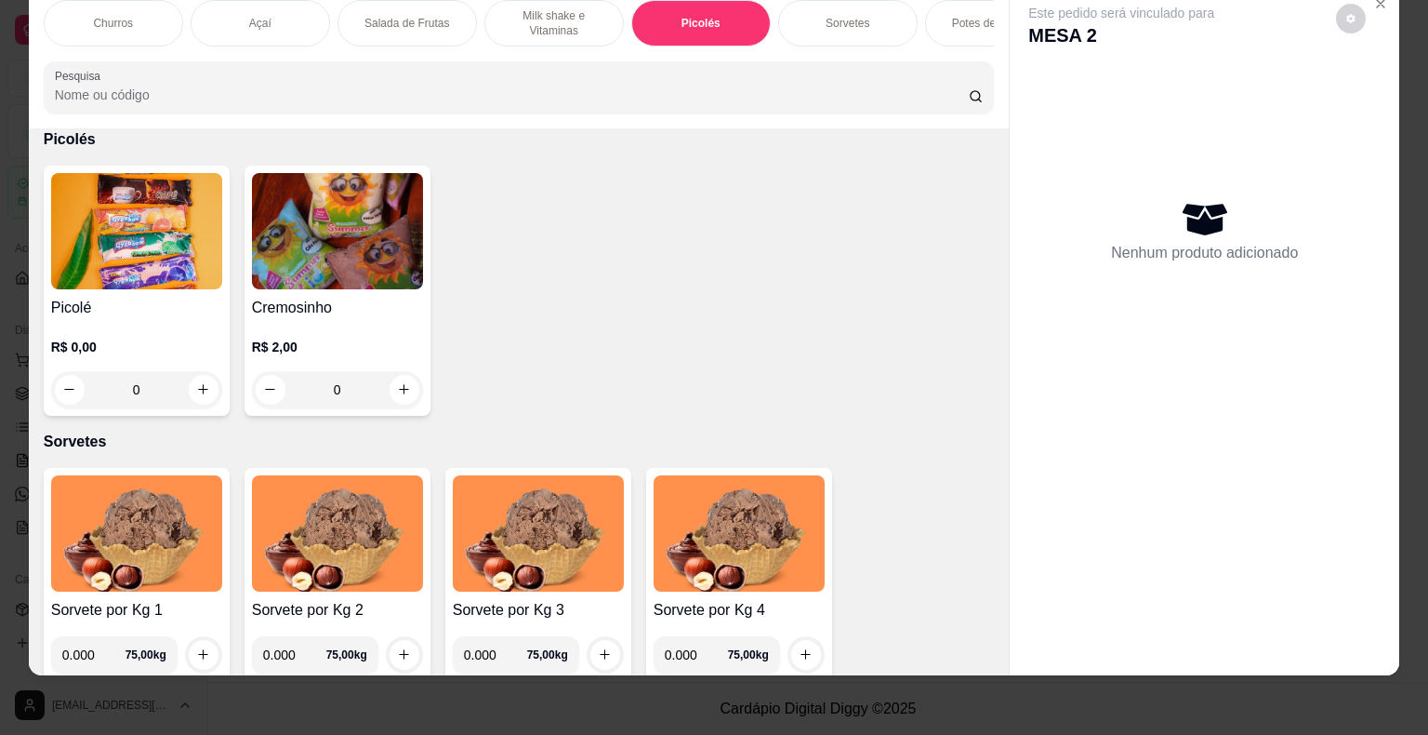
click at [193, 392] on div "0" at bounding box center [136, 389] width 171 height 37
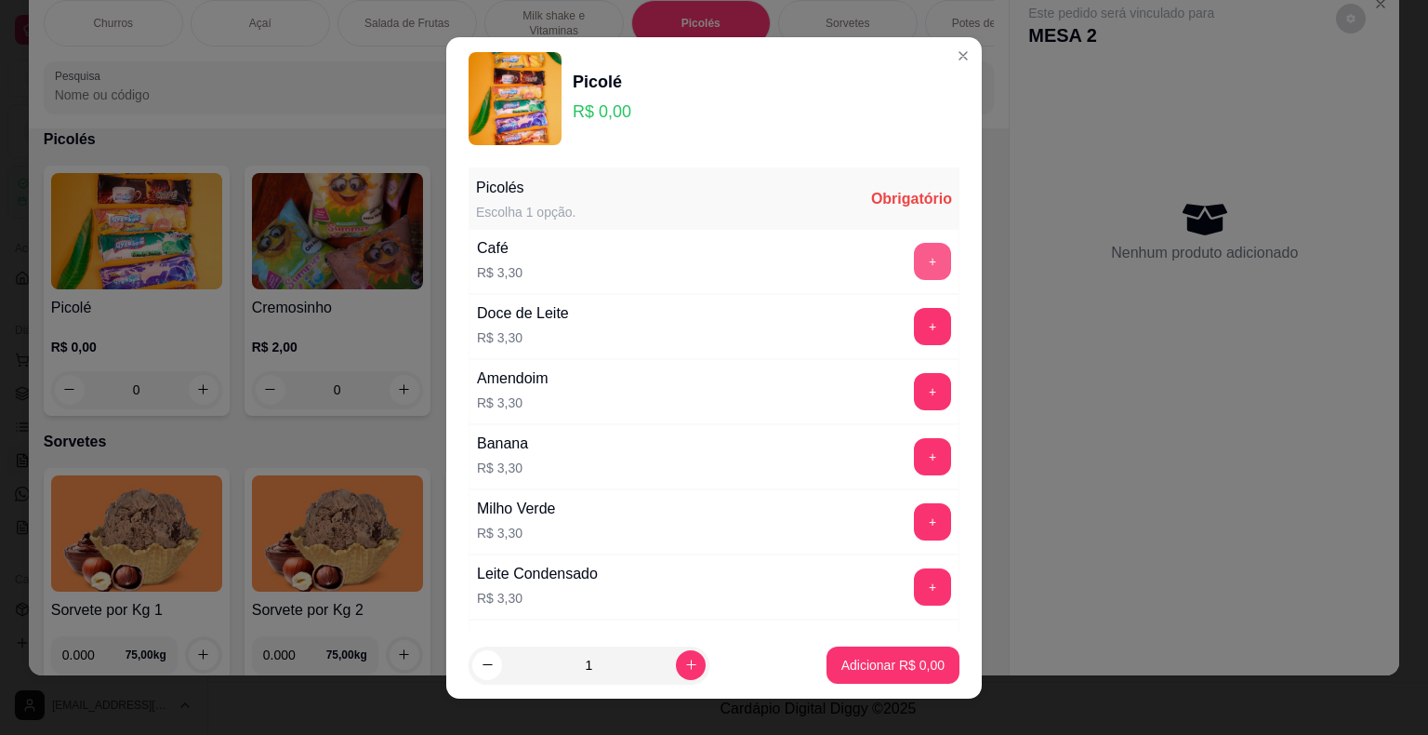
click at [906, 240] on div "Café R$ 3,30 +" at bounding box center [714, 261] width 491 height 65
click at [901, 241] on div "Café R$ 3,30 +" at bounding box center [714, 261] width 491 height 65
click at [914, 270] on button "+" at bounding box center [932, 261] width 37 height 37
click at [885, 668] on p "Adicionar R$ 3,30" at bounding box center [893, 665] width 103 height 19
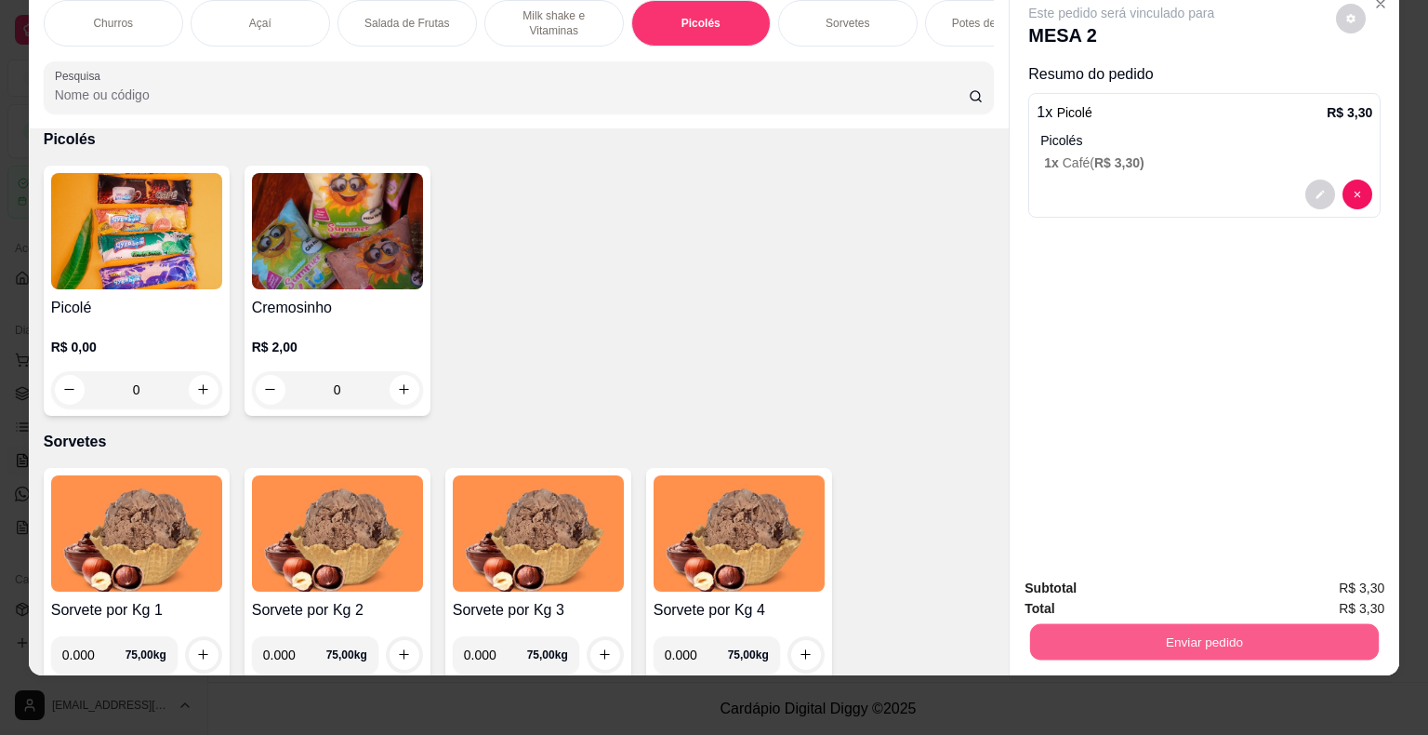
click at [1147, 624] on button "Enviar pedido" at bounding box center [1204, 642] width 349 height 36
click at [1228, 583] on button "Registrar cliente" at bounding box center [1211, 581] width 123 height 35
click at [1149, 639] on button "Enviar pedido" at bounding box center [1205, 641] width 360 height 37
click at [1294, 602] on div "Deseja registrar o cliente que fez esse pedido? Essa é uma forma de identificar…" at bounding box center [1197, 560] width 333 height 86
click at [1306, 588] on button "Enviar pedido" at bounding box center [1336, 581] width 105 height 35
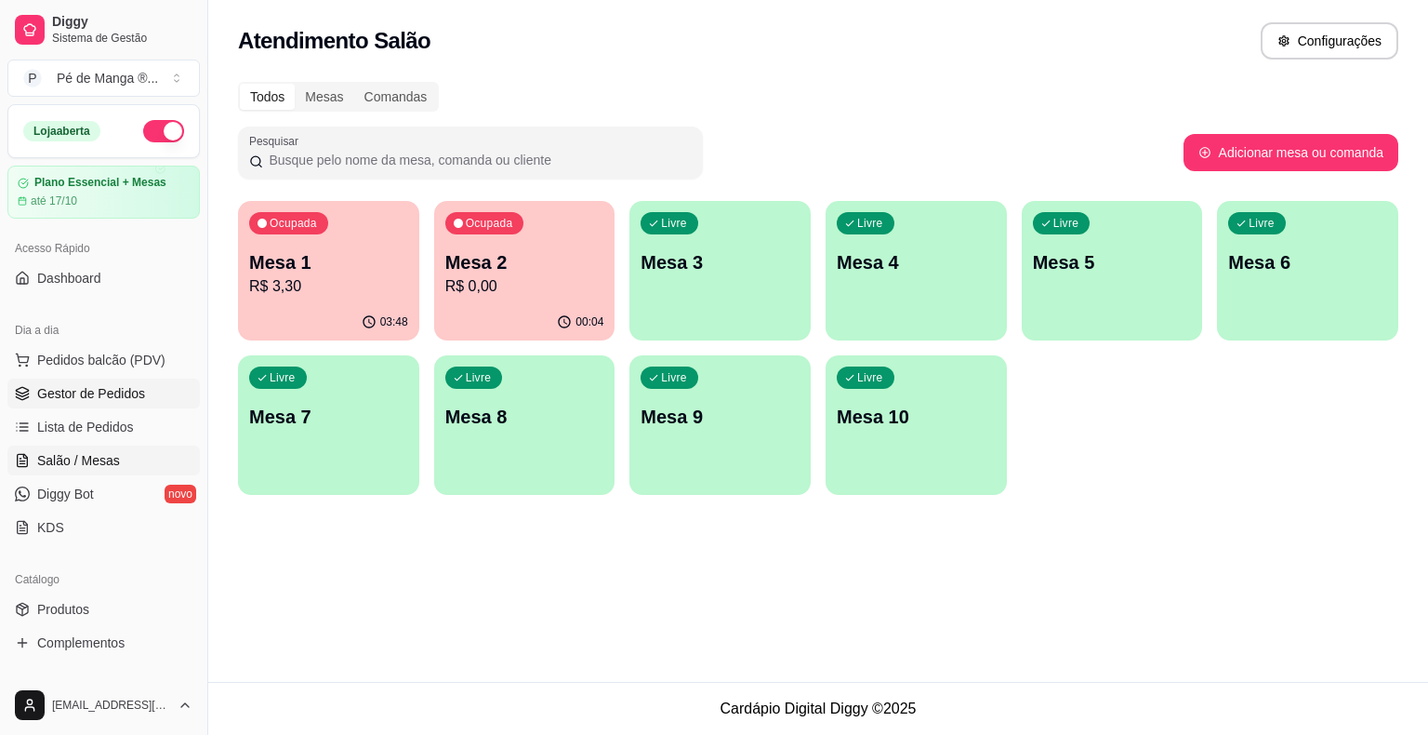
click at [72, 402] on link "Gestor de Pedidos" at bounding box center [103, 393] width 192 height 30
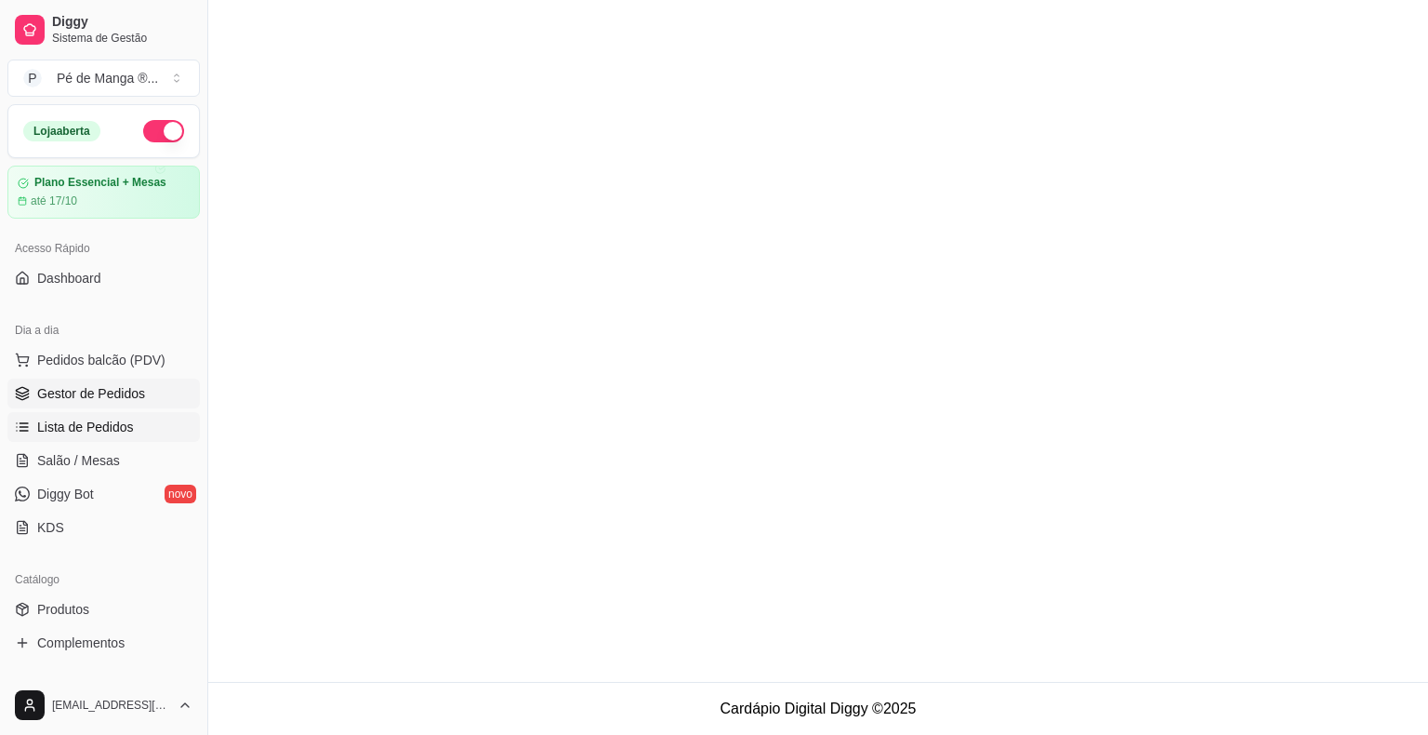
click at [78, 465] on span "Salão / Mesas" at bounding box center [78, 460] width 83 height 19
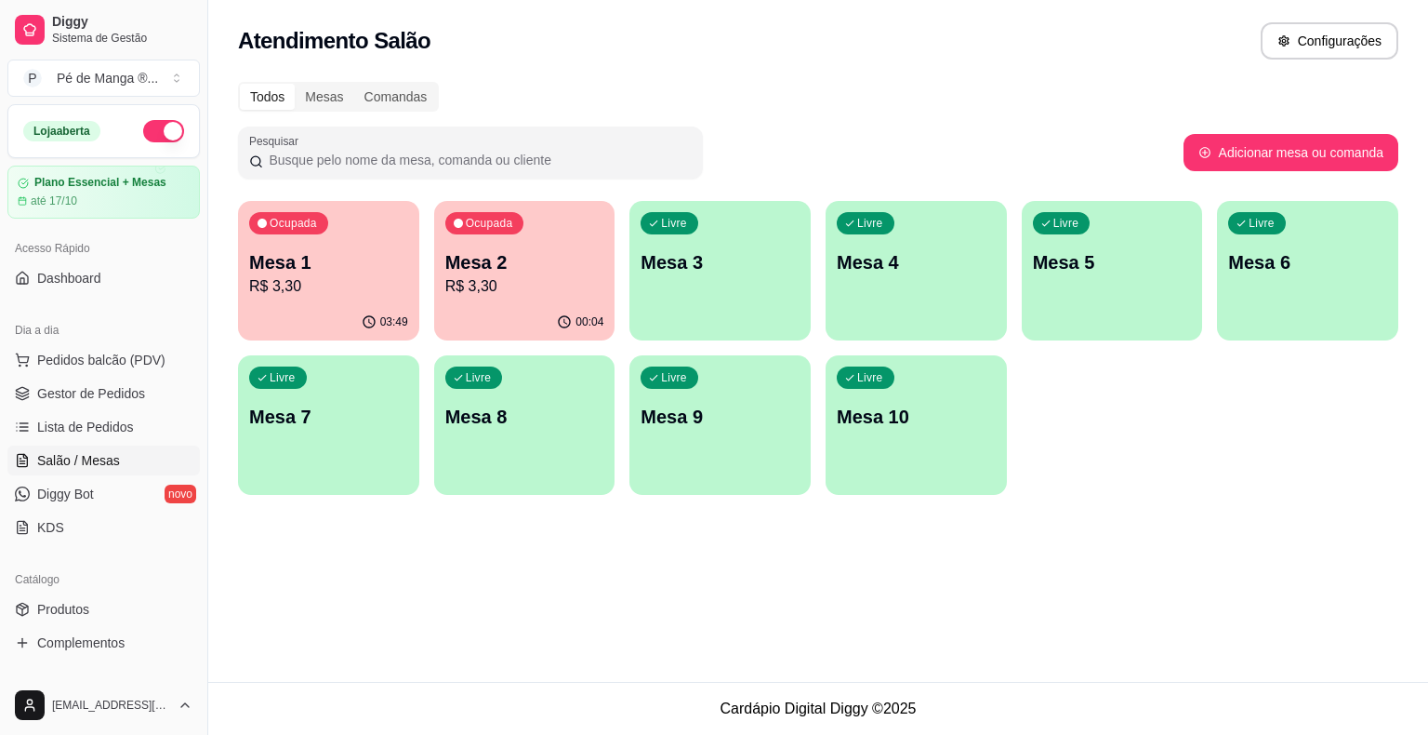
click at [476, 279] on p "R$ 3,30" at bounding box center [524, 286] width 159 height 22
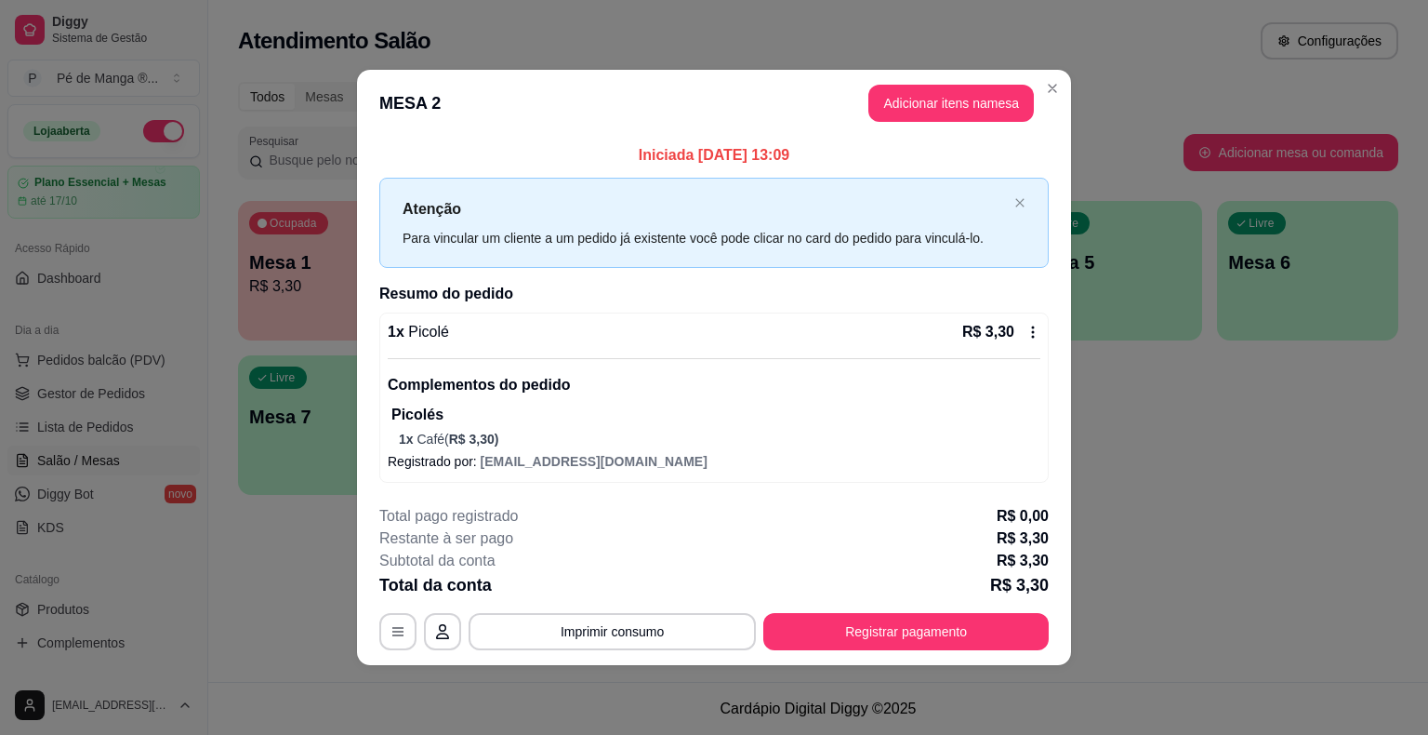
click at [617, 422] on p "Picolés" at bounding box center [716, 415] width 649 height 22
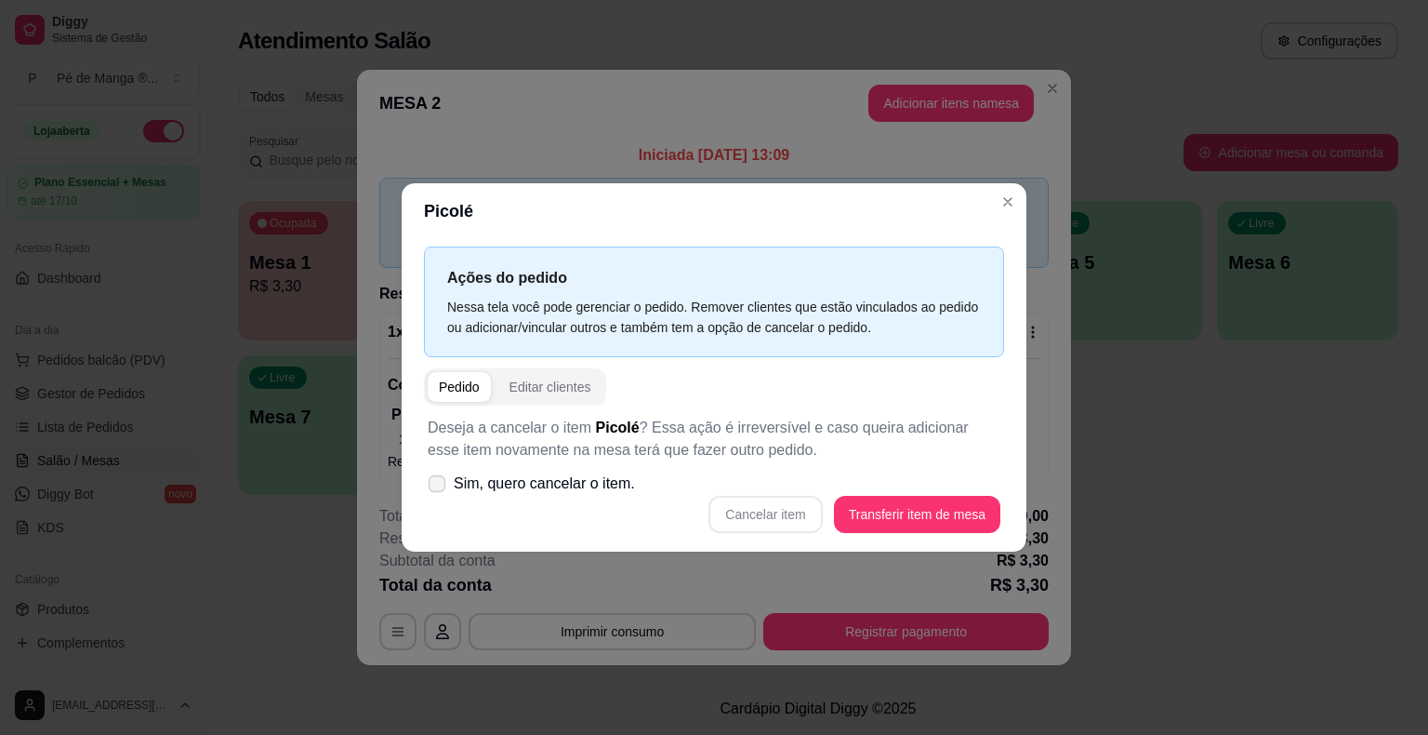
click at [474, 492] on span "Sim, quero cancelar o item." at bounding box center [544, 483] width 181 height 22
click at [439, 492] on input "Sim, quero cancelar o item." at bounding box center [433, 493] width 12 height 12
checkbox input "true"
click at [760, 525] on button "Cancelar item" at bounding box center [765, 514] width 113 height 37
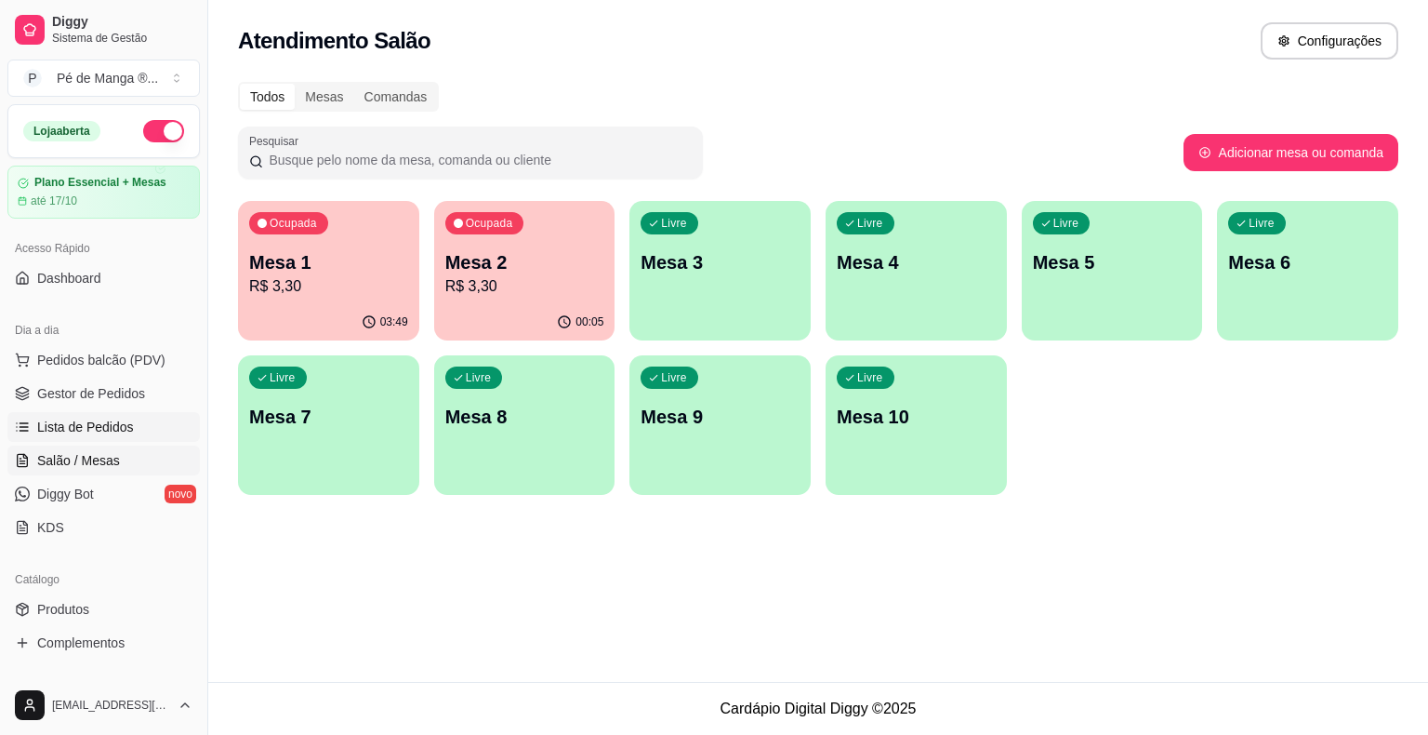
drag, startPoint x: 79, startPoint y: 394, endPoint x: 83, endPoint y: 418, distance: 24.5
click at [79, 395] on span "Gestor de Pedidos" at bounding box center [91, 393] width 108 height 19
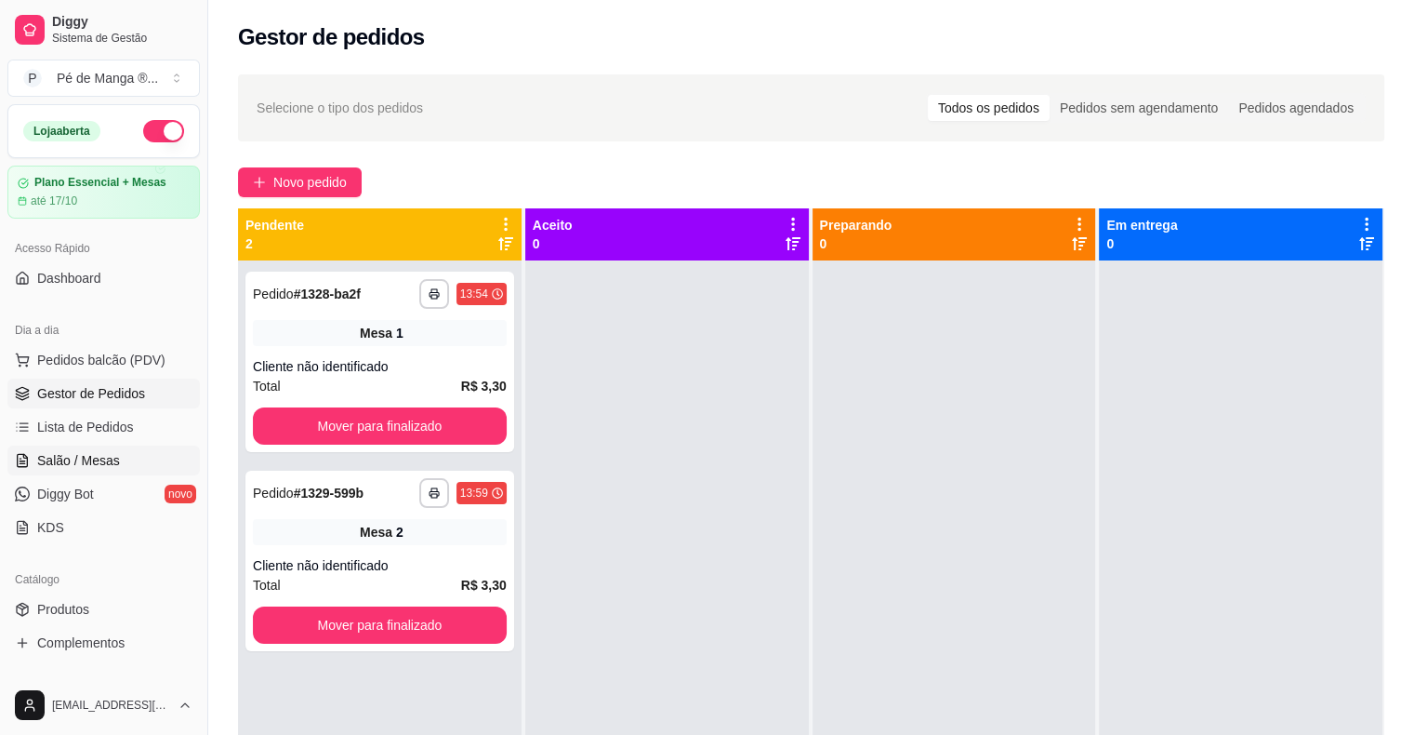
click at [88, 451] on span "Salão / Mesas" at bounding box center [78, 460] width 83 height 19
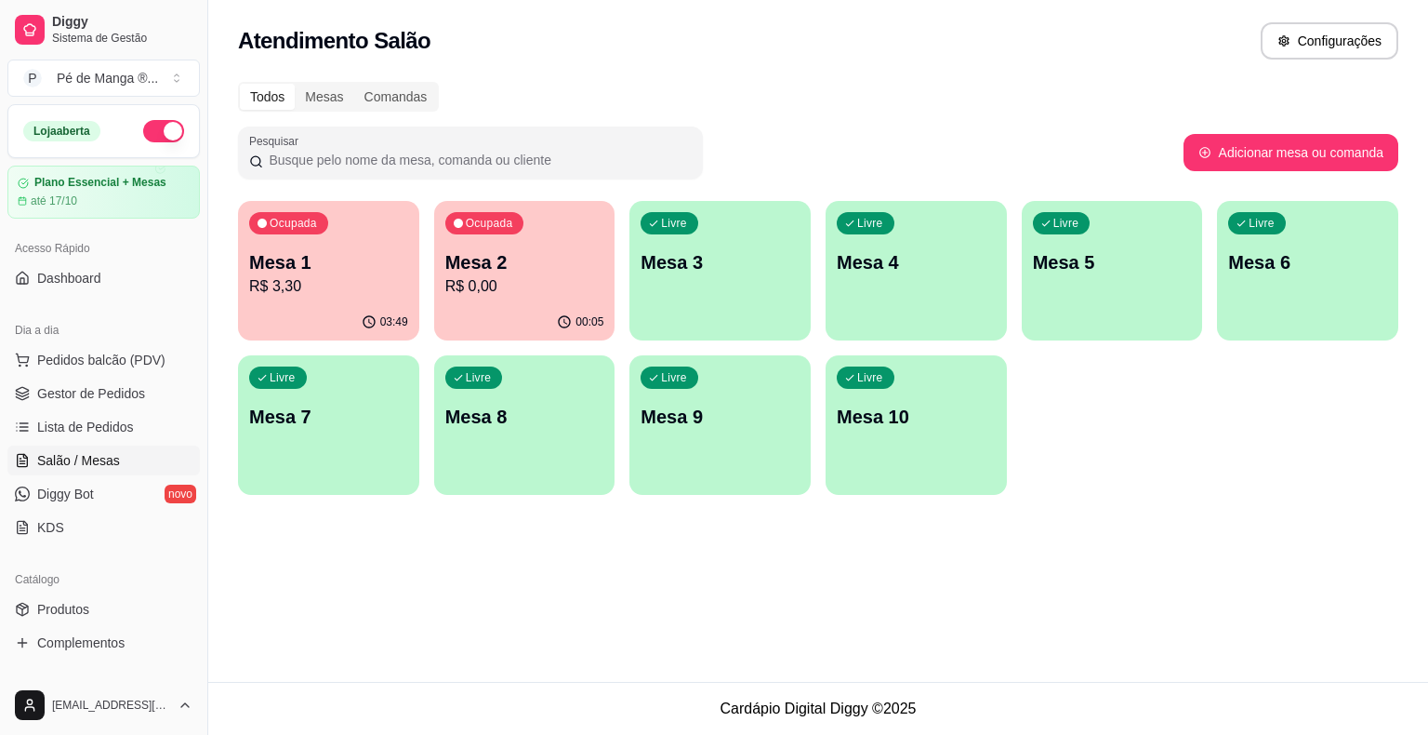
click at [318, 280] on p "R$ 3,30" at bounding box center [328, 286] width 159 height 22
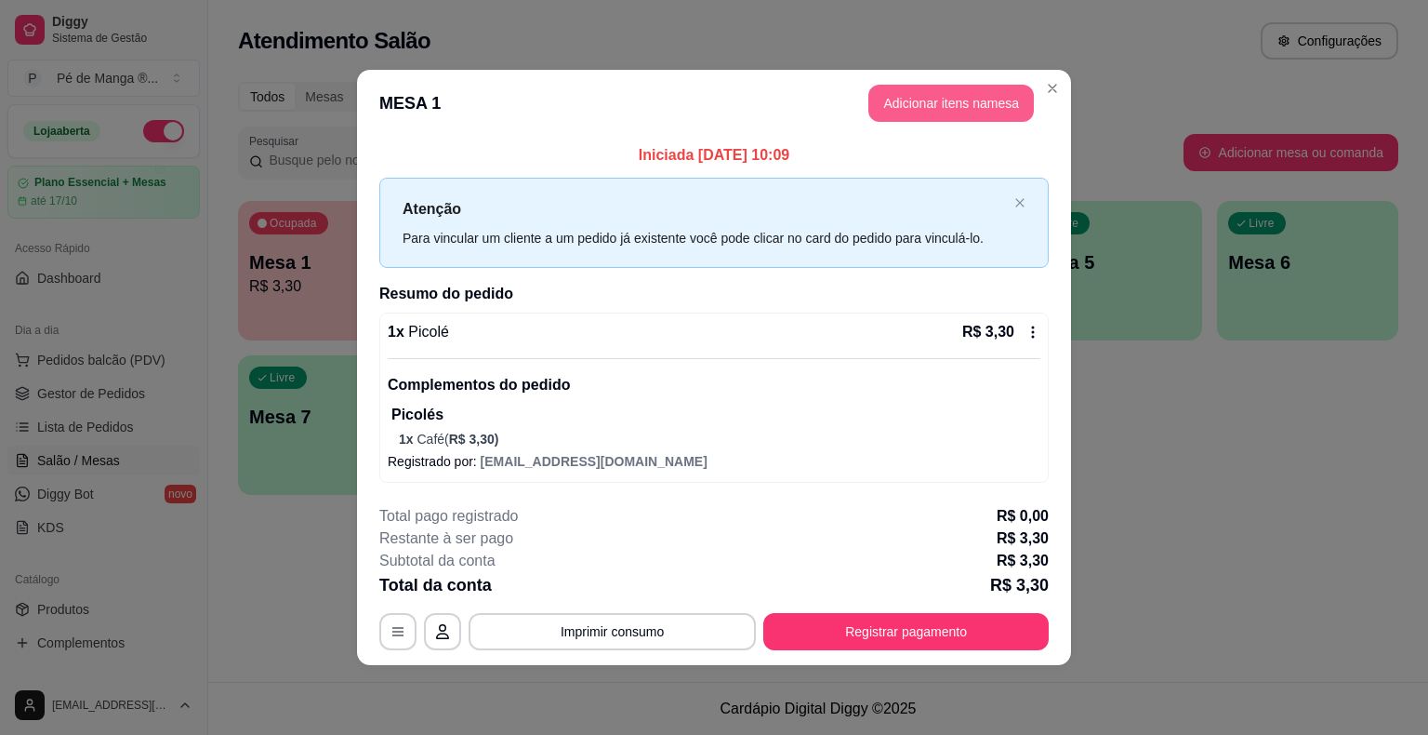
click at [937, 100] on button "Adicionar itens na mesa" at bounding box center [952, 103] width 166 height 37
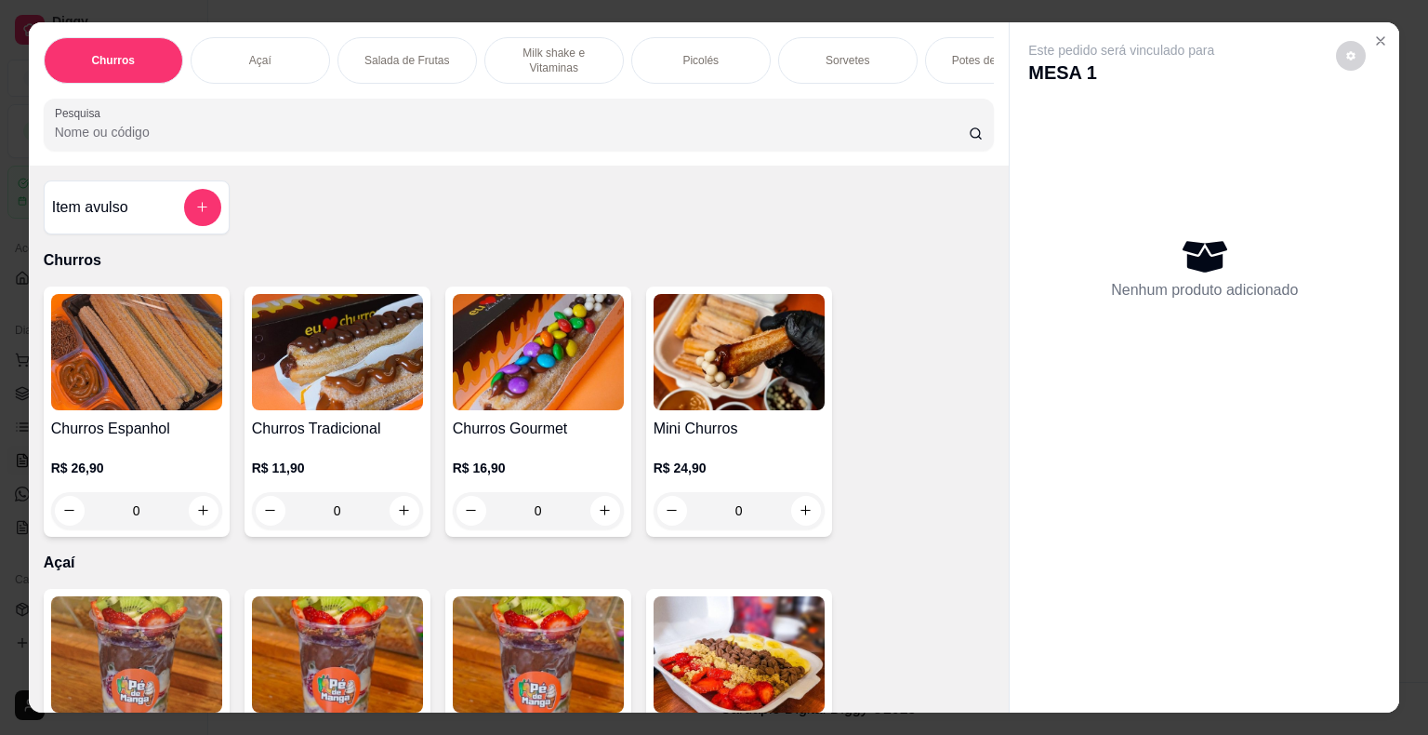
click at [686, 42] on div "Picolés" at bounding box center [700, 60] width 139 height 46
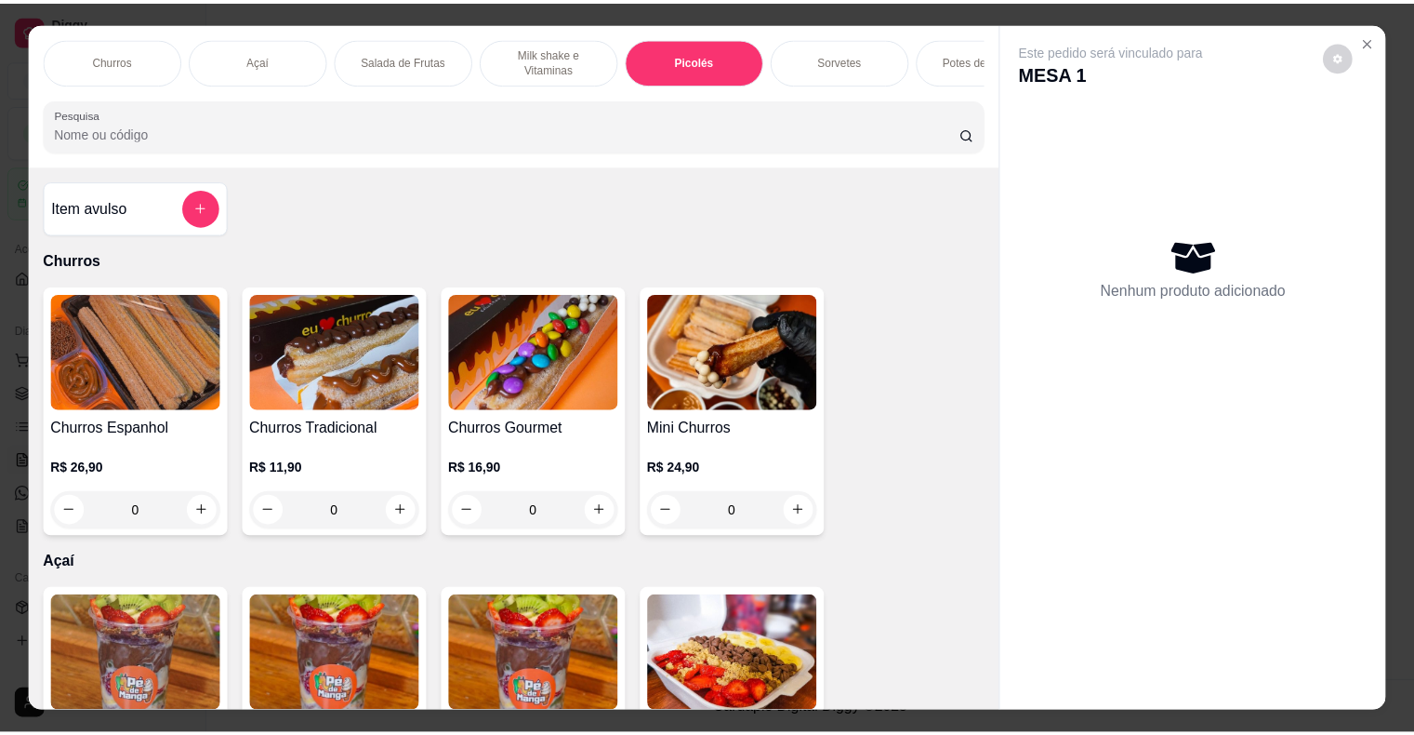
scroll to position [45, 0]
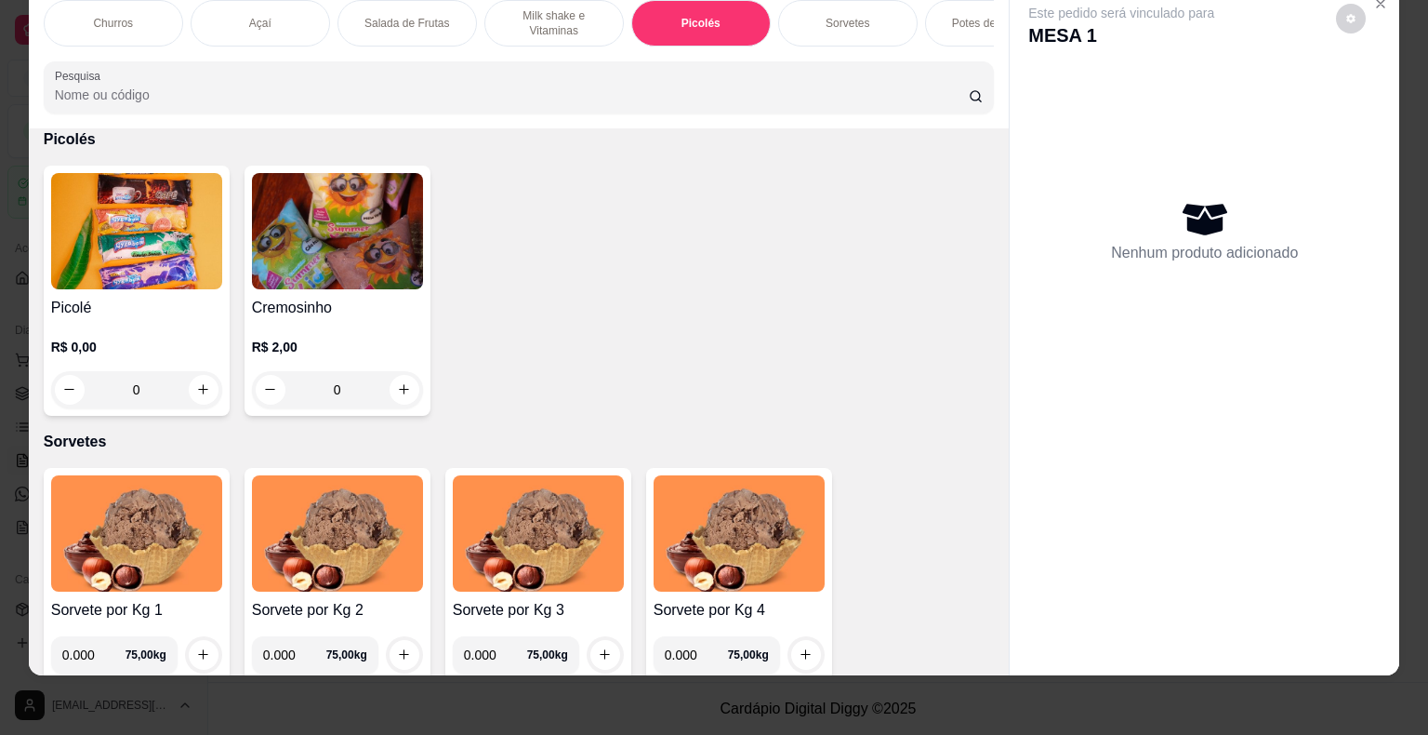
click at [205, 394] on div "0" at bounding box center [136, 389] width 171 height 37
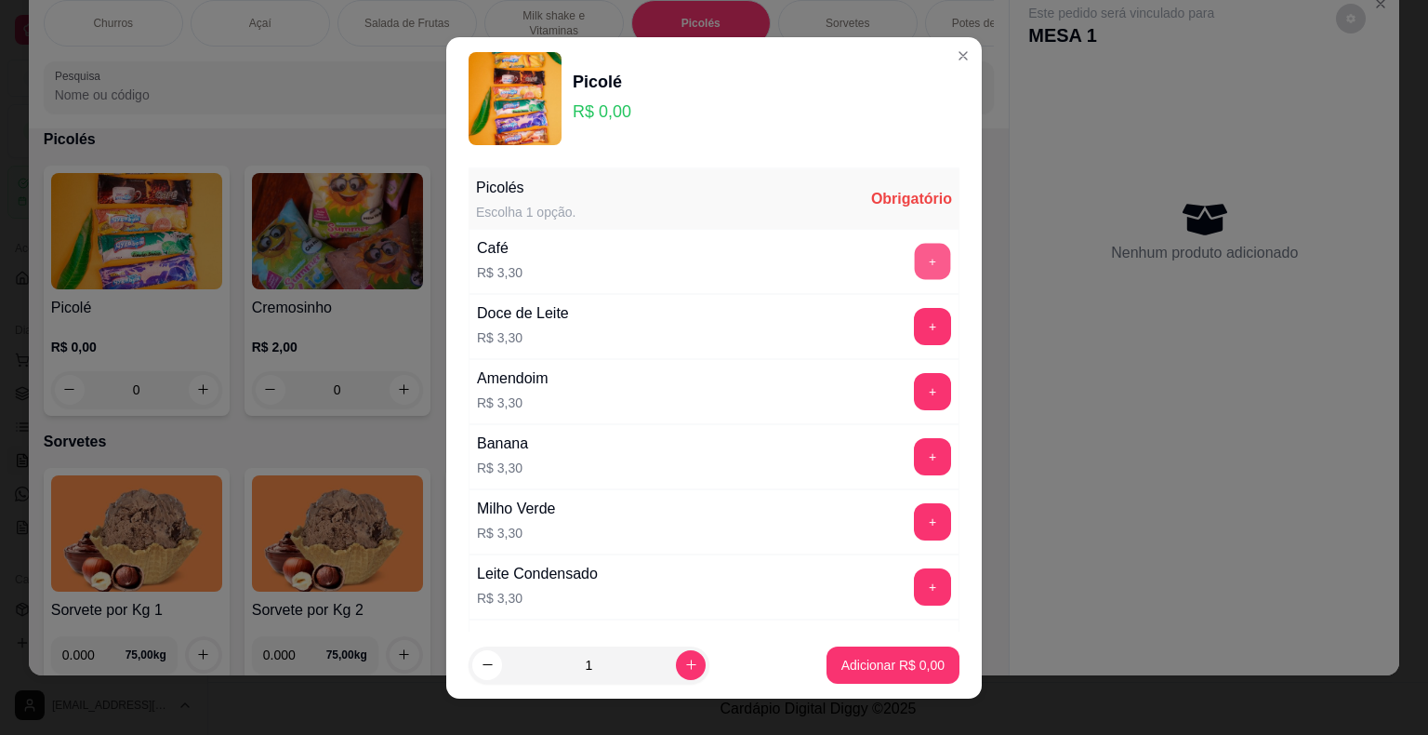
click at [915, 260] on button "+" at bounding box center [933, 261] width 36 height 36
click at [850, 656] on p "Adicionar R$ 3,30" at bounding box center [893, 665] width 100 height 18
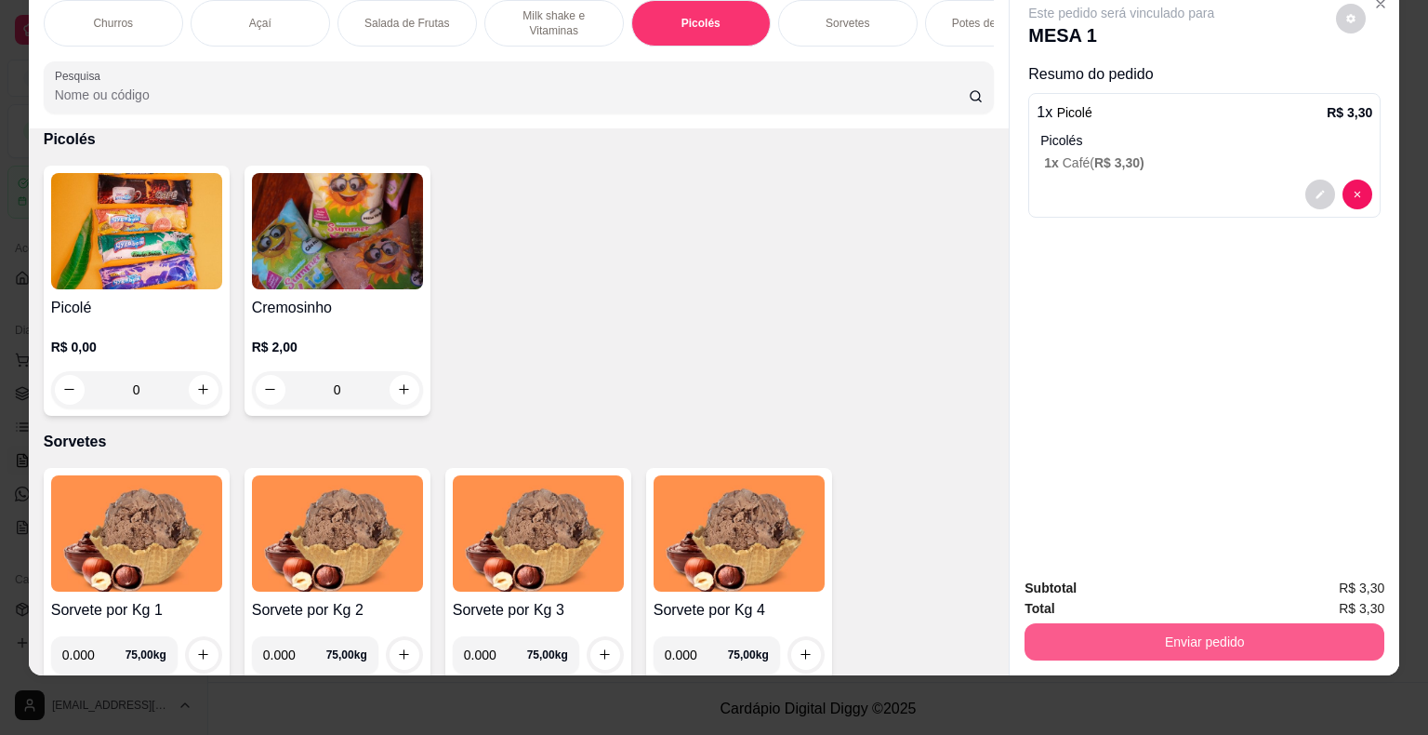
click at [1146, 628] on button "Enviar pedido" at bounding box center [1205, 641] width 360 height 37
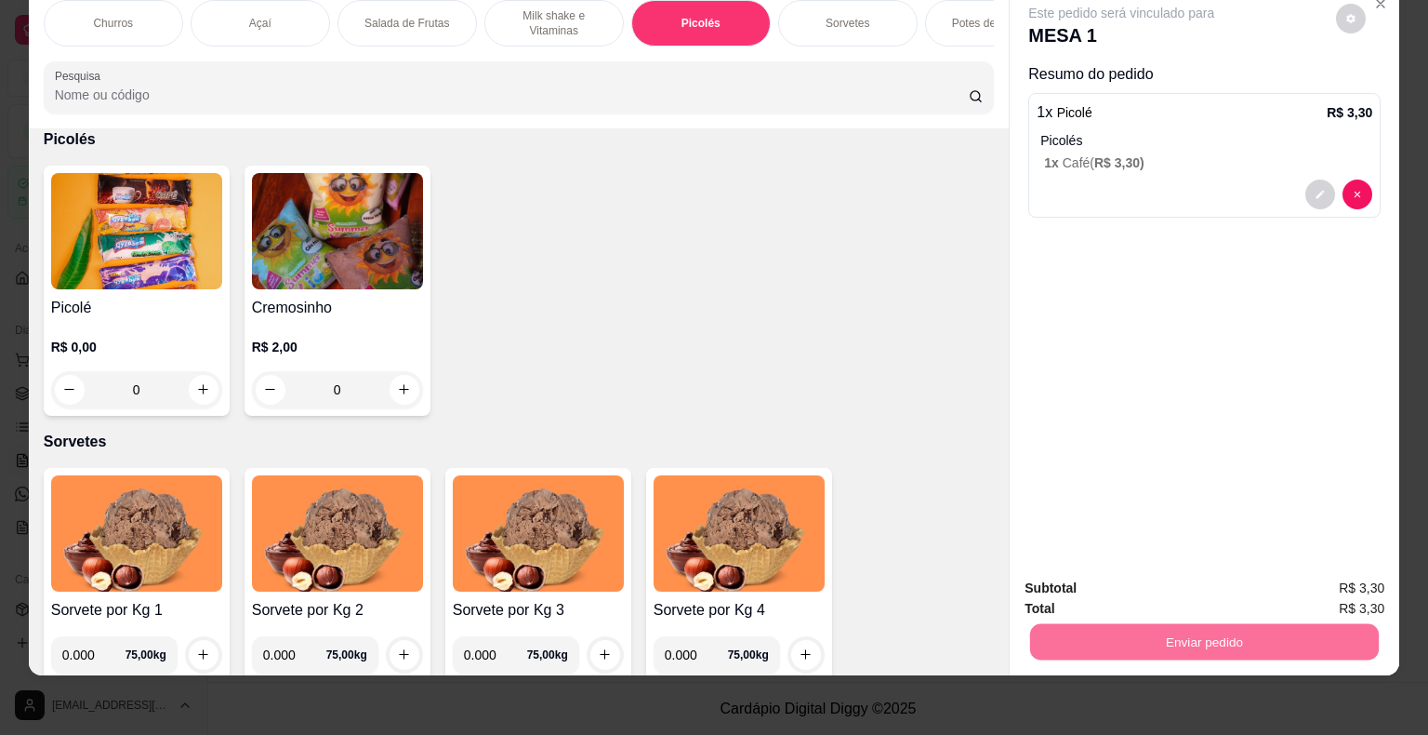
click at [1339, 579] on button "Enviar pedido" at bounding box center [1336, 581] width 102 height 34
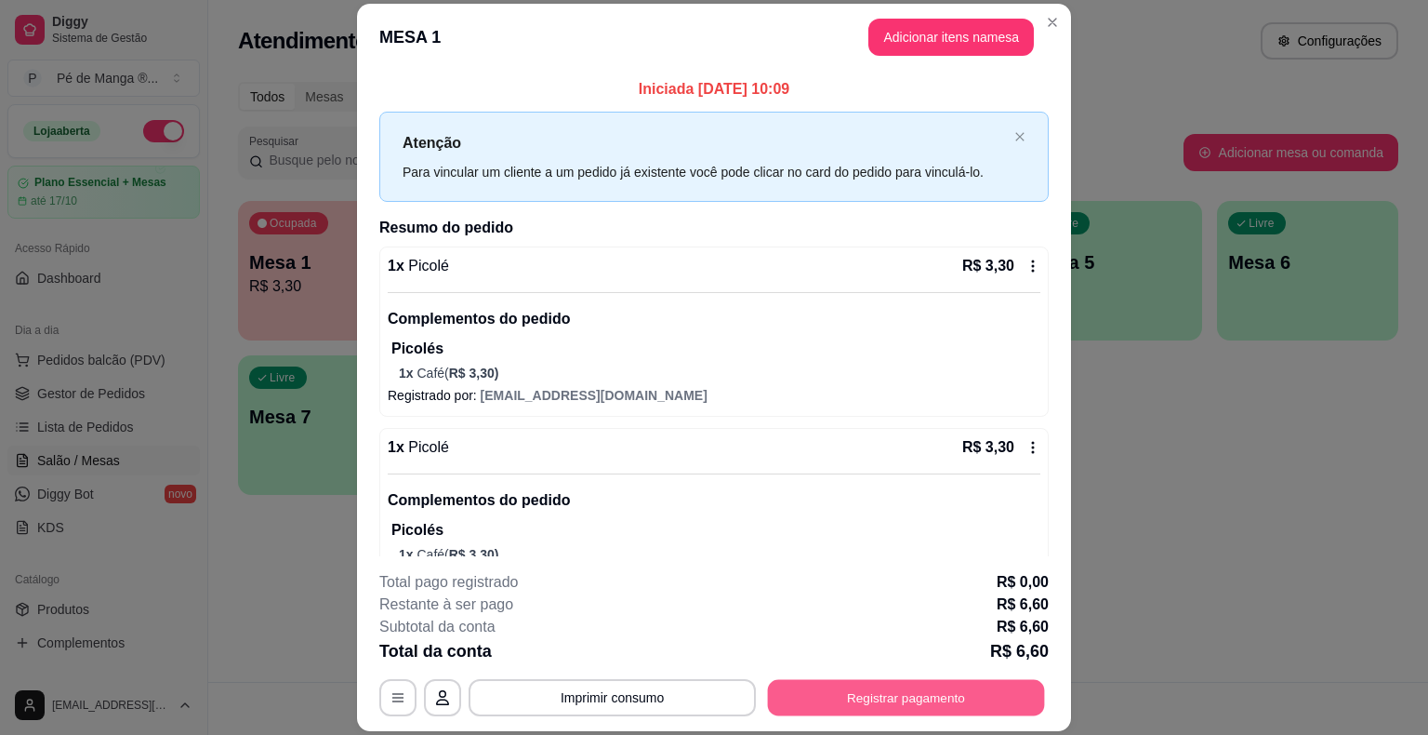
click at [859, 699] on button "Registrar pagamento" at bounding box center [906, 698] width 277 height 36
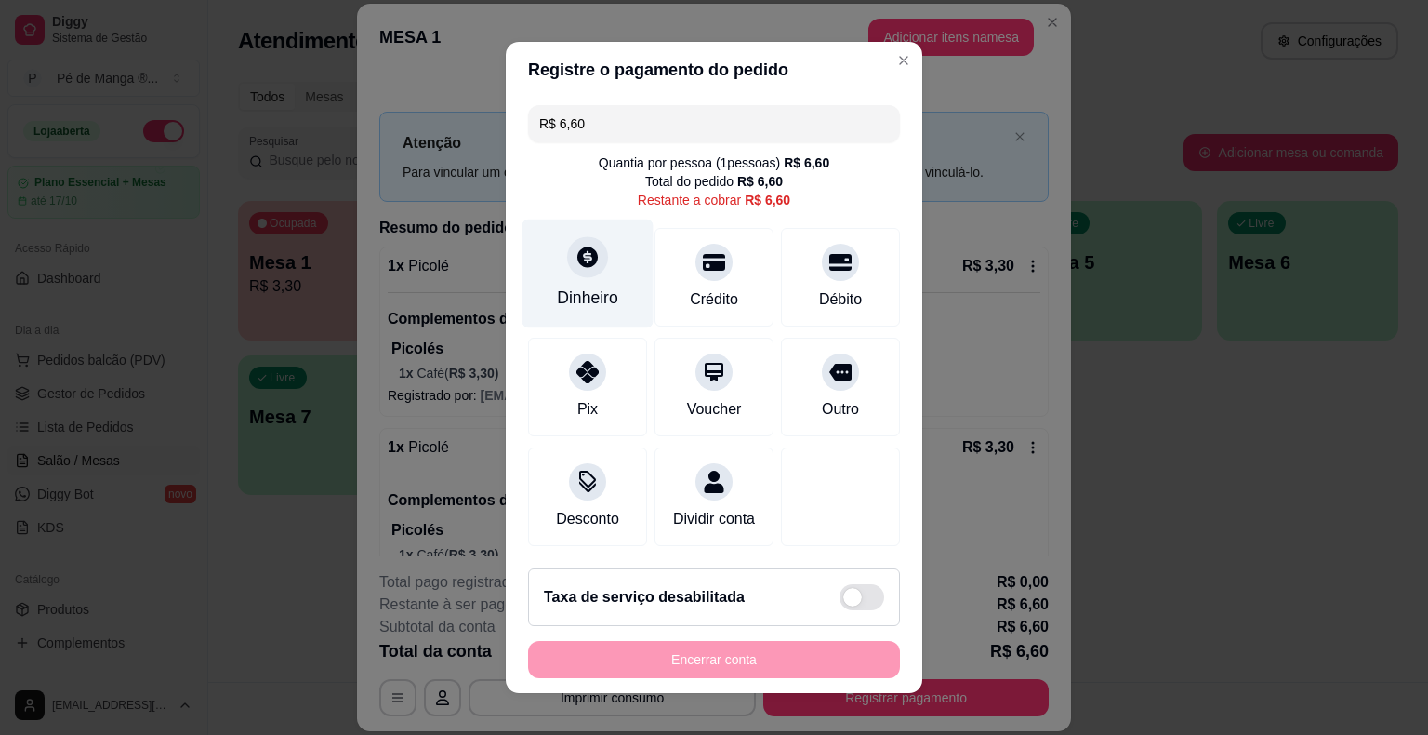
click at [594, 295] on div "Dinheiro" at bounding box center [587, 297] width 61 height 24
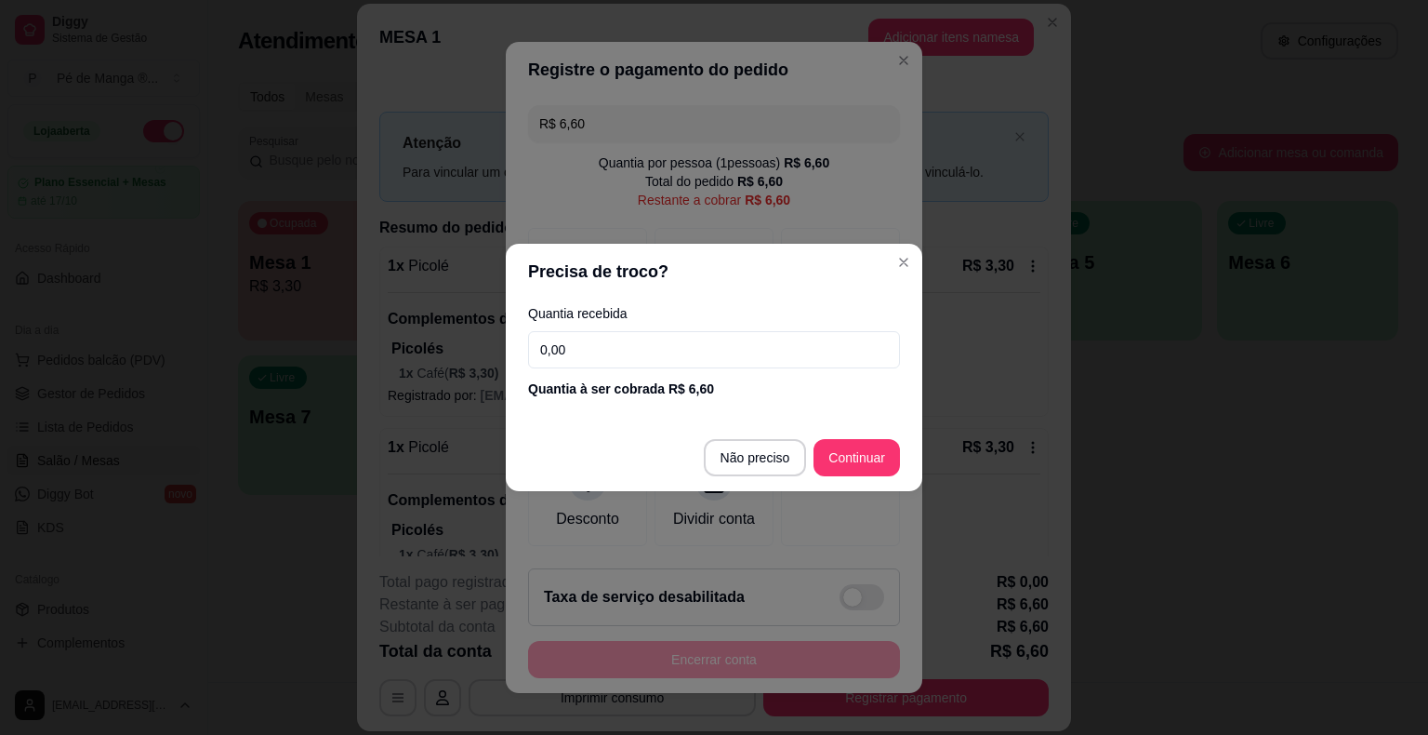
click at [614, 344] on input "0,00" at bounding box center [714, 349] width 372 height 37
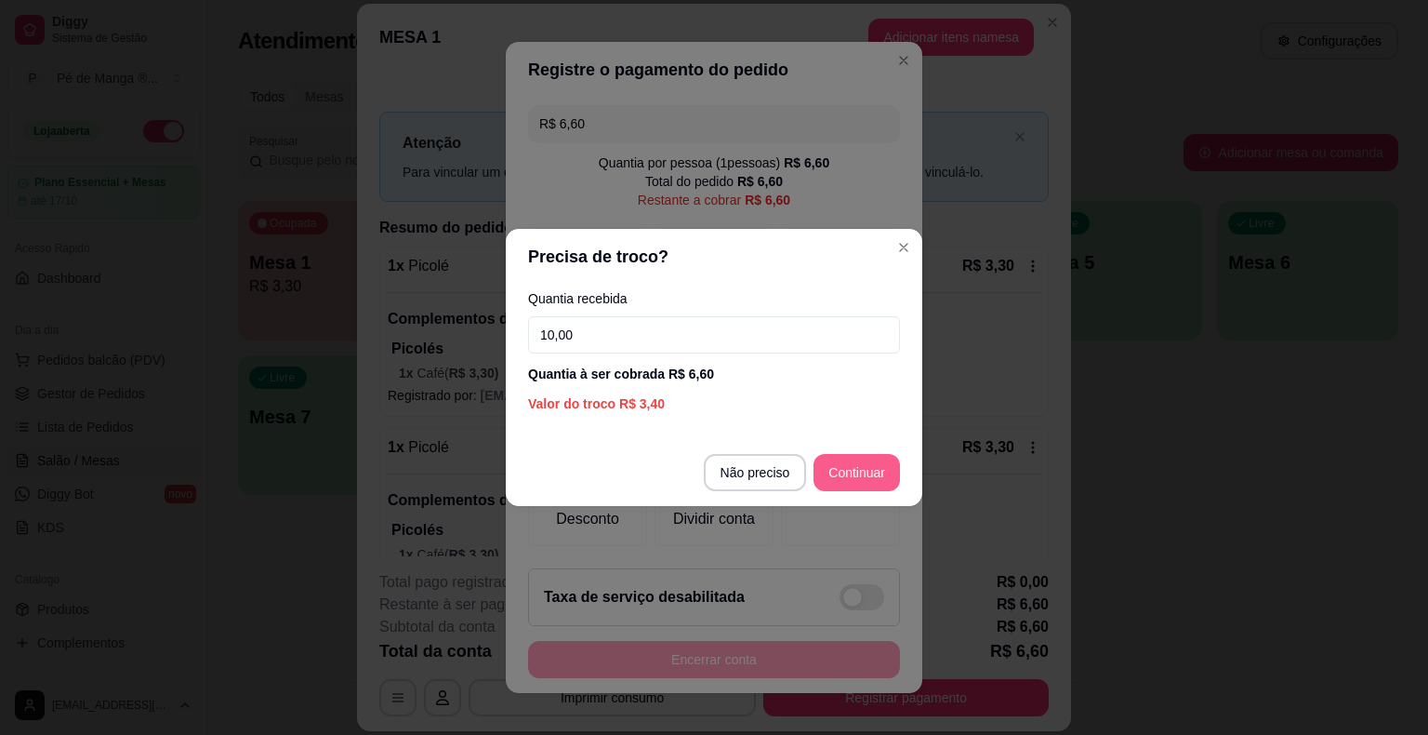
type input "10,00"
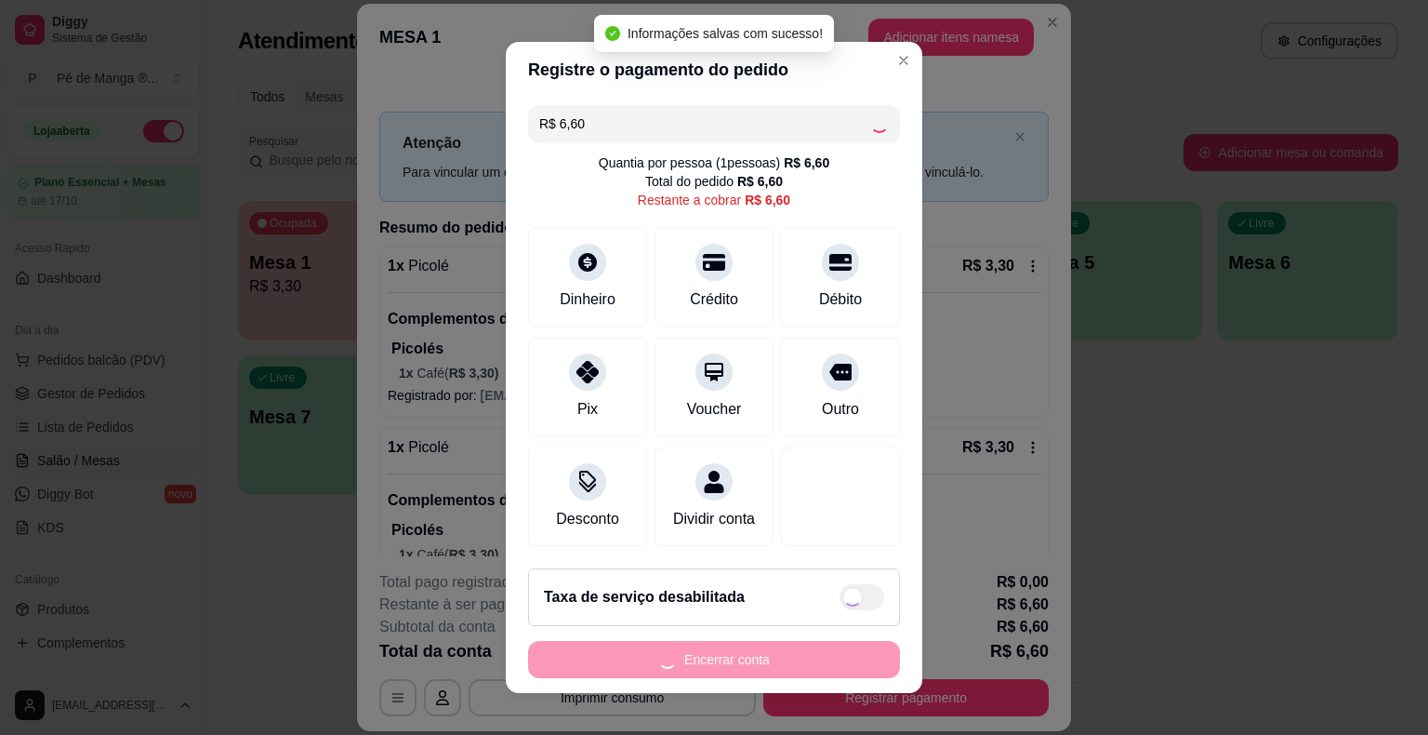
type input "R$ 0,00"
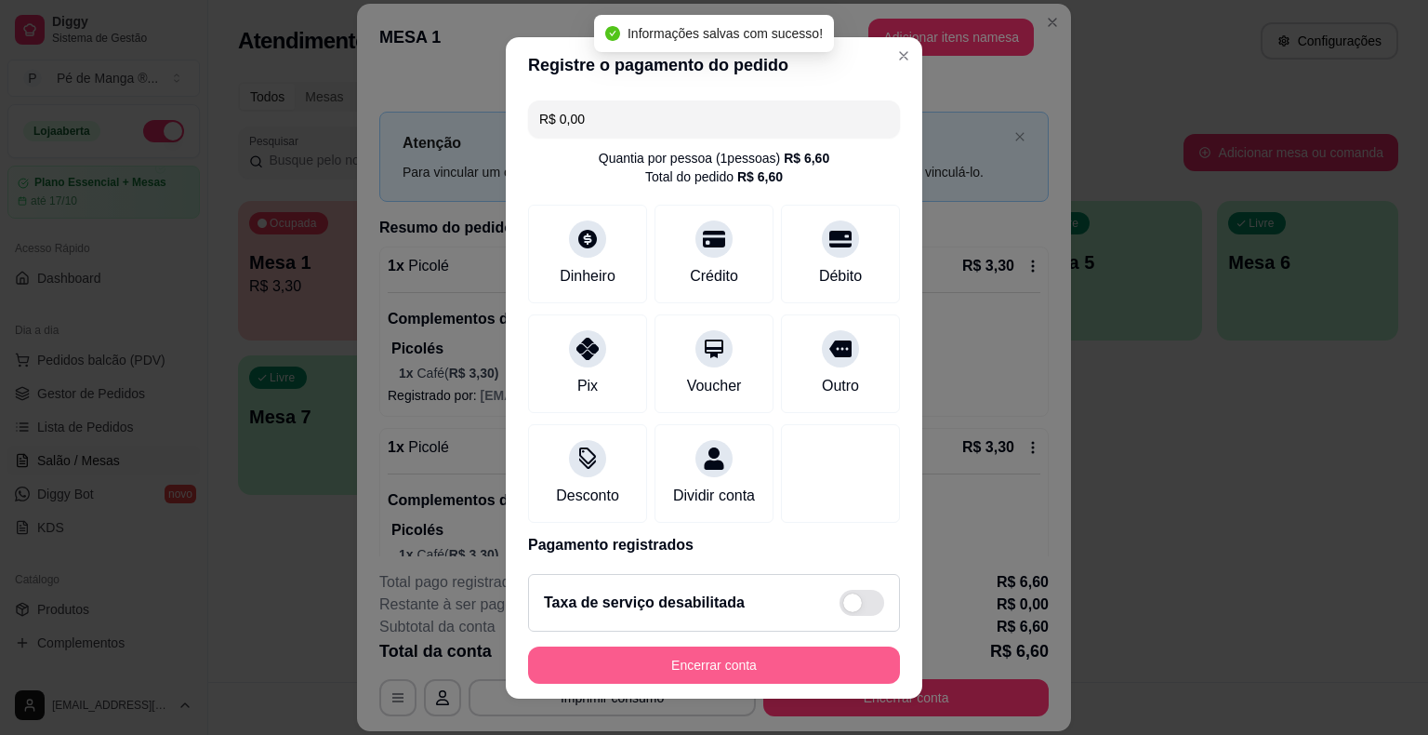
click at [680, 668] on button "Encerrar conta" at bounding box center [714, 664] width 372 height 37
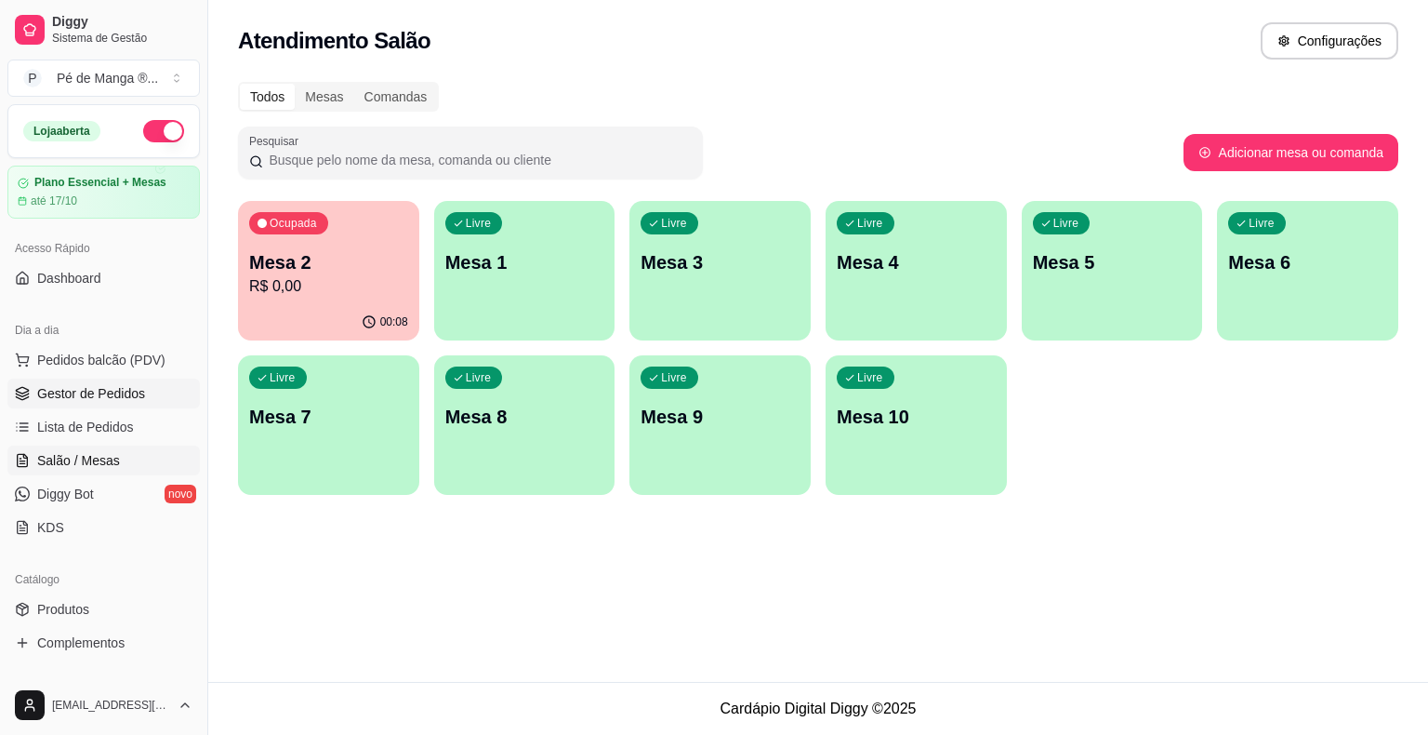
click at [80, 386] on span "Gestor de Pedidos" at bounding box center [91, 393] width 108 height 19
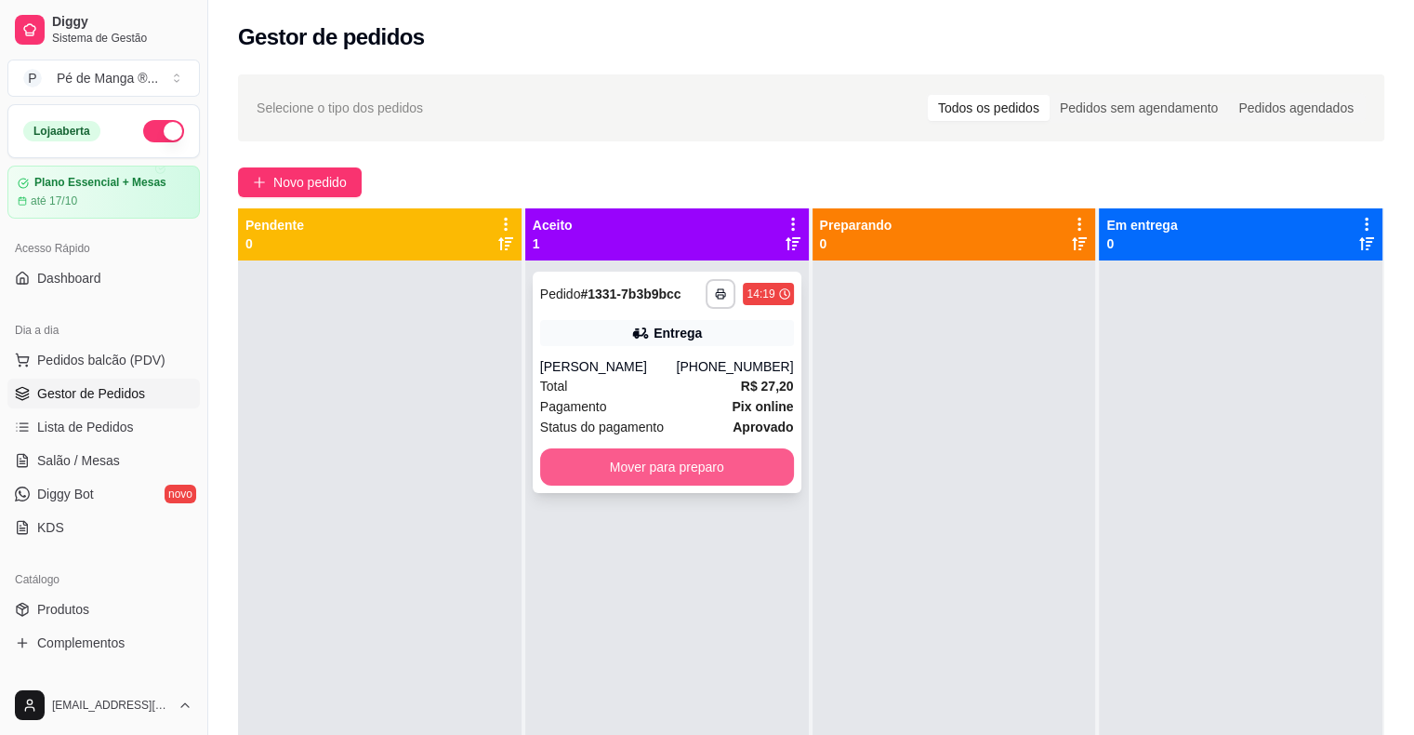
click at [630, 460] on button "Mover para preparo" at bounding box center [667, 466] width 254 height 37
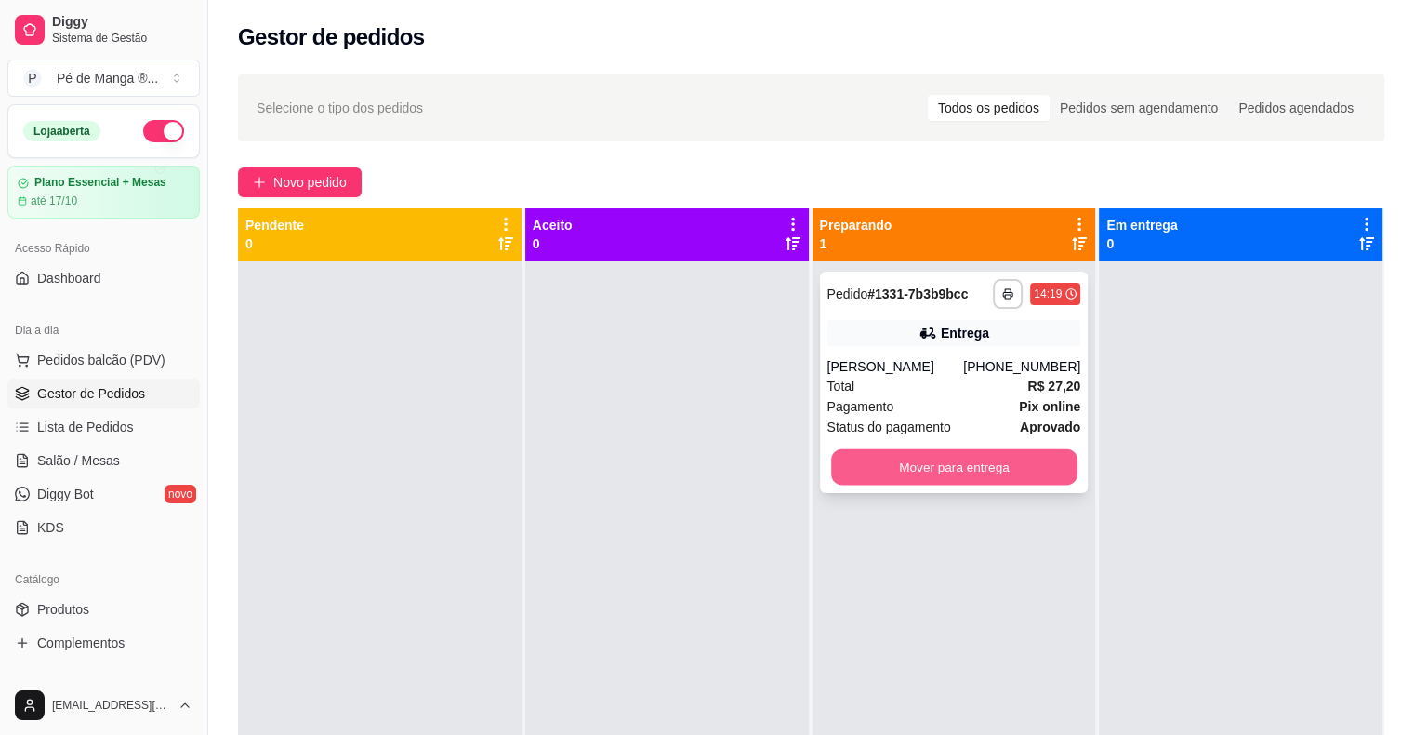
click at [1001, 472] on button "Mover para entrega" at bounding box center [954, 467] width 246 height 36
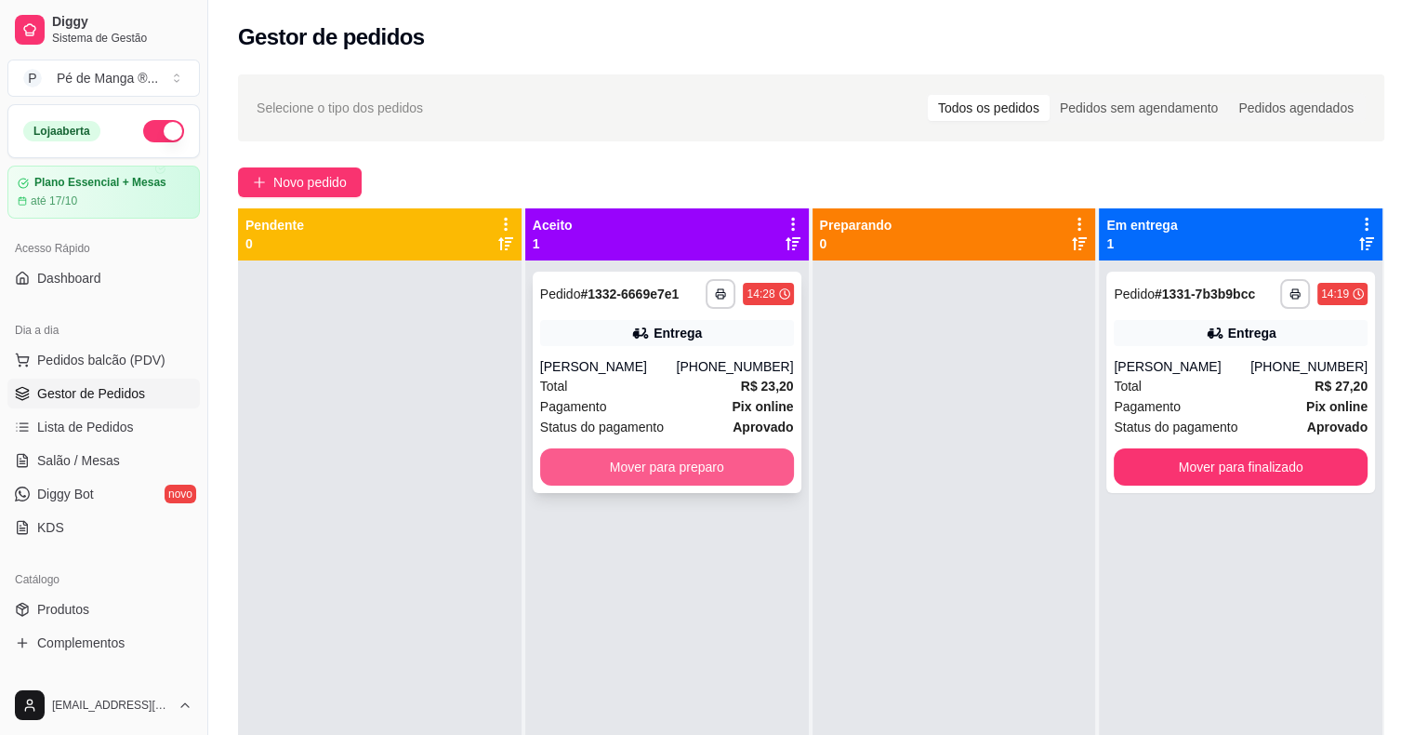
click at [629, 458] on button "Mover para preparo" at bounding box center [667, 466] width 254 height 37
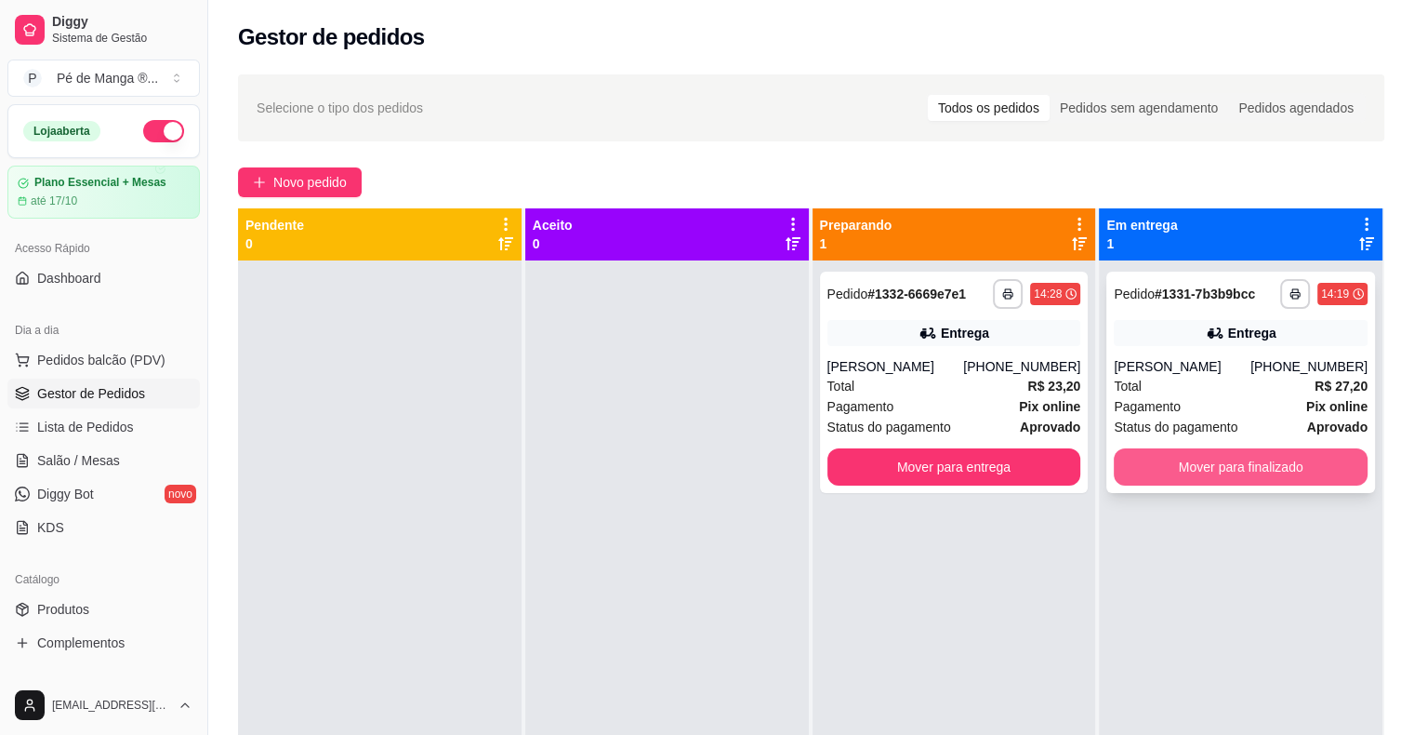
click at [1231, 464] on button "Mover para finalizado" at bounding box center [1241, 466] width 254 height 37
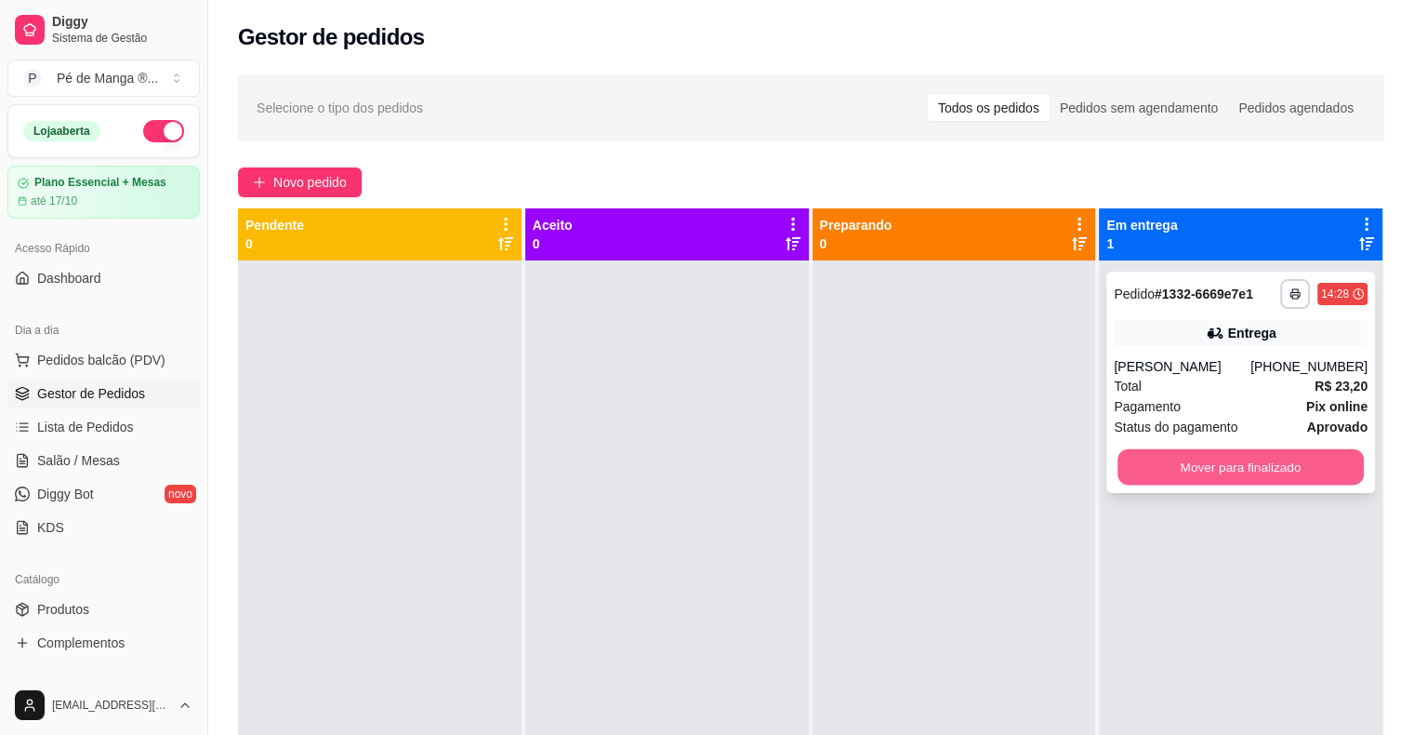
click at [1227, 471] on button "Mover para finalizado" at bounding box center [1241, 467] width 246 height 36
